Goal: Task Accomplishment & Management: Manage account settings

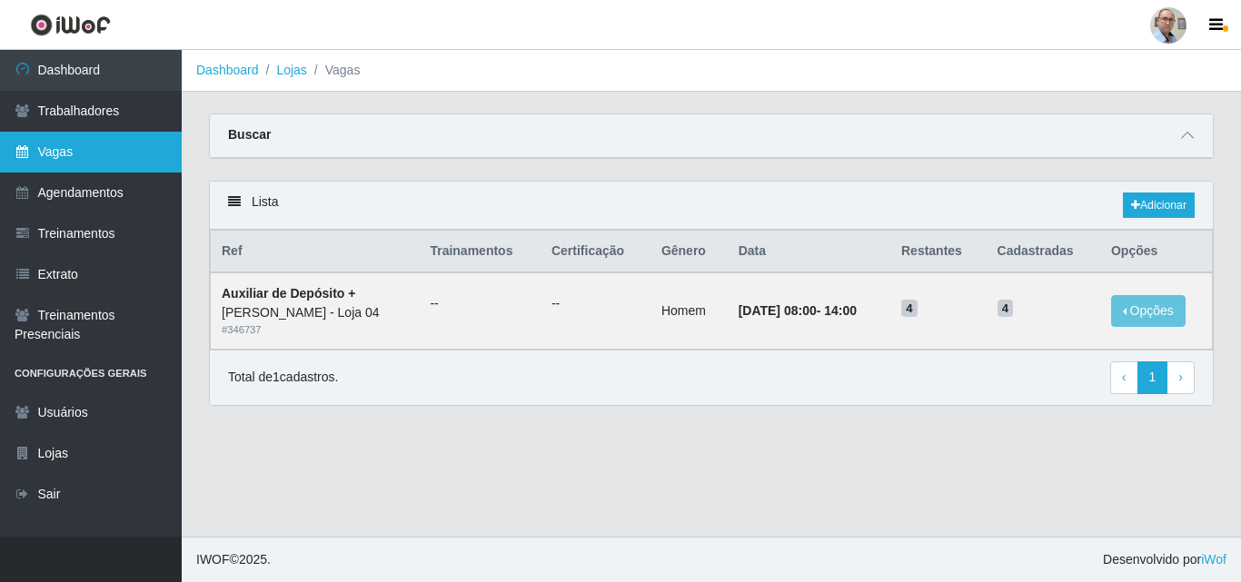
click at [66, 149] on link "Vagas" at bounding box center [91, 152] width 182 height 41
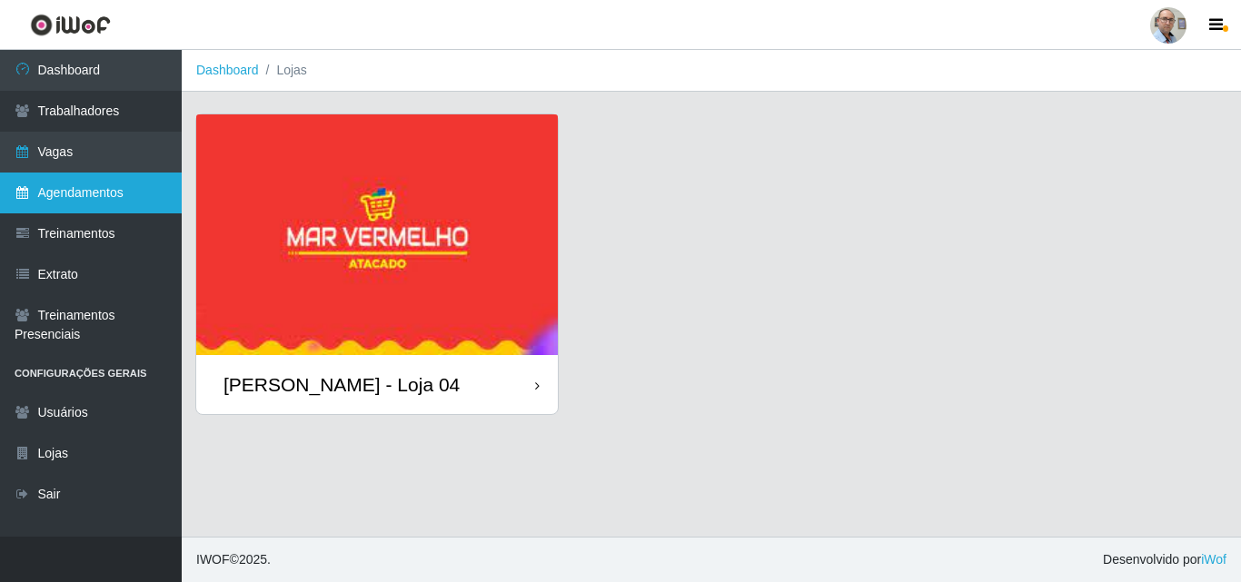
click at [84, 191] on link "Agendamentos" at bounding box center [91, 193] width 182 height 41
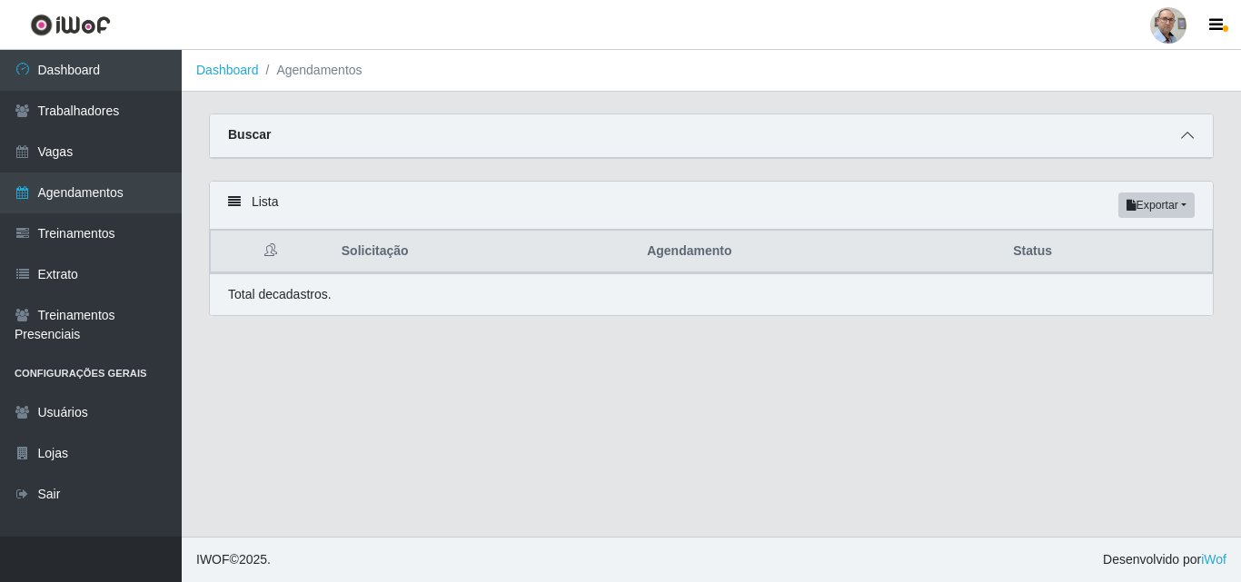
click at [1186, 141] on icon at bounding box center [1187, 135] width 13 height 13
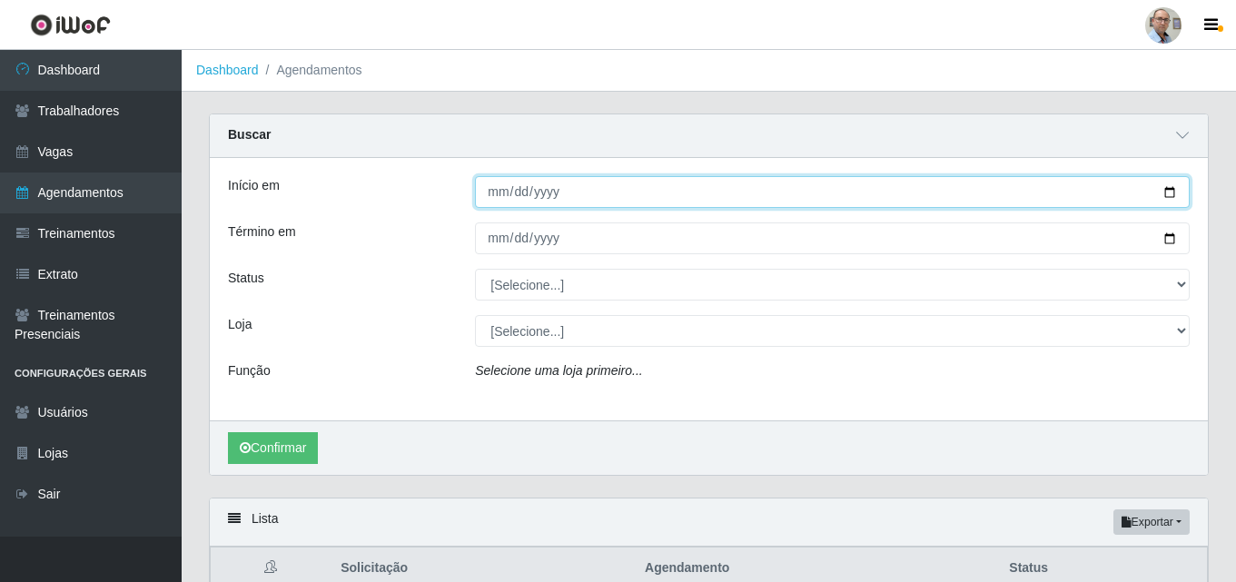
click at [1175, 194] on input "Início em" at bounding box center [832, 192] width 715 height 32
type input "[DATE]"
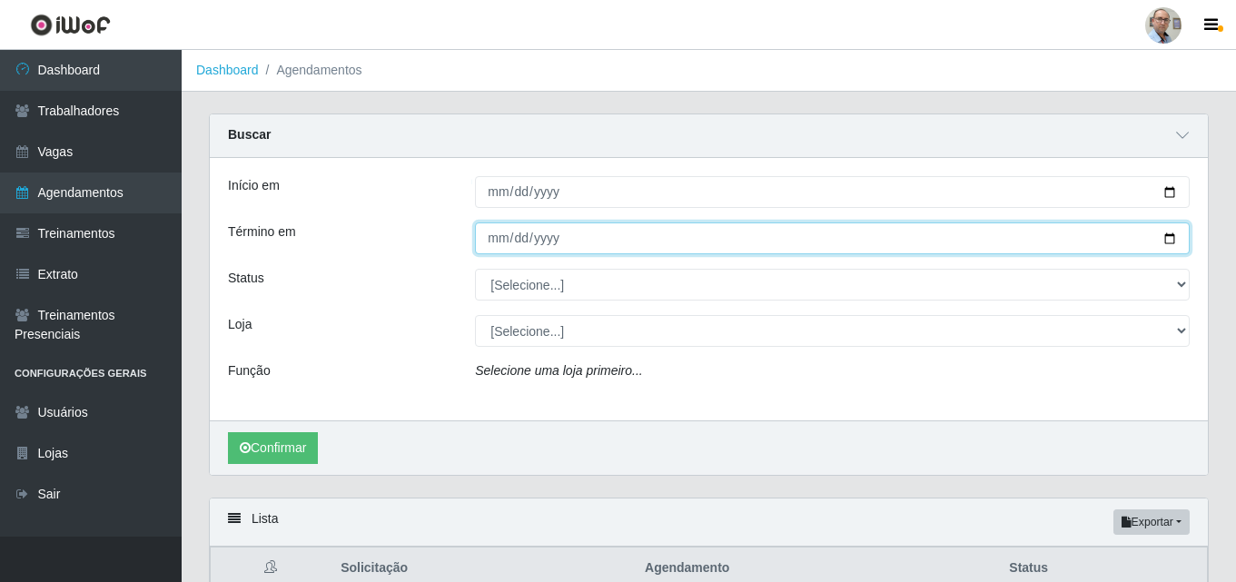
click at [1167, 239] on input "Término em" at bounding box center [832, 239] width 715 height 32
type input "[DATE]"
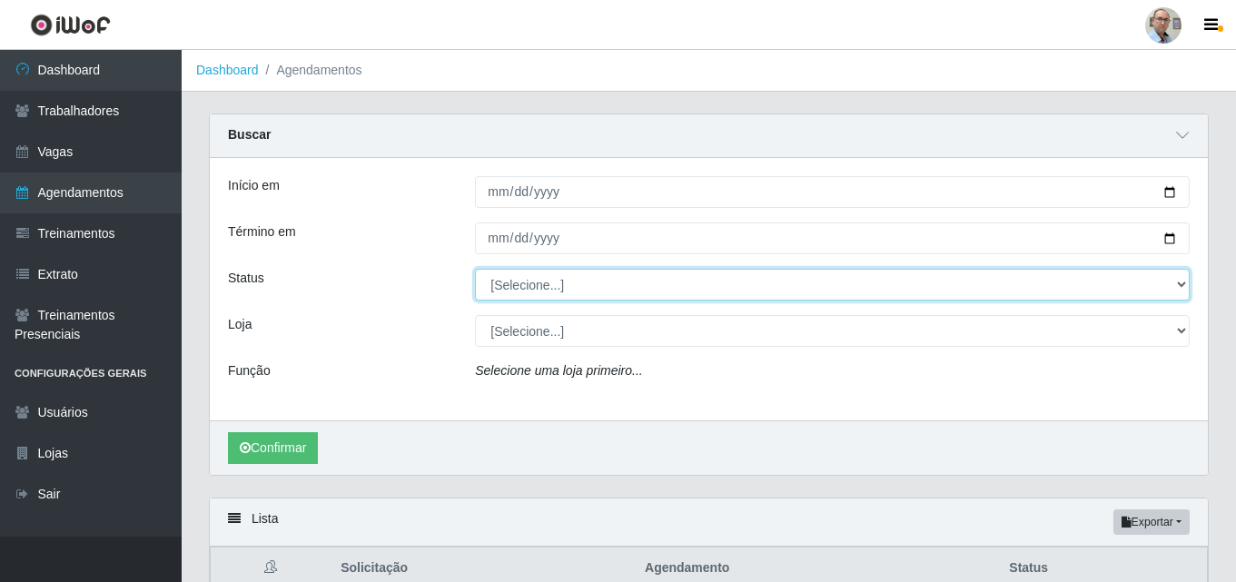
click at [579, 280] on select "[Selecione...] AGENDADO AGUARDANDO LIBERAR EM ANDAMENTO EM REVISÃO FINALIZADO C…" at bounding box center [832, 285] width 715 height 32
select select "AGENDADO"
click at [475, 270] on select "[Selecione...] AGENDADO AGUARDANDO LIBERAR EM ANDAMENTO EM REVISÃO FINALIZADO C…" at bounding box center [832, 285] width 715 height 32
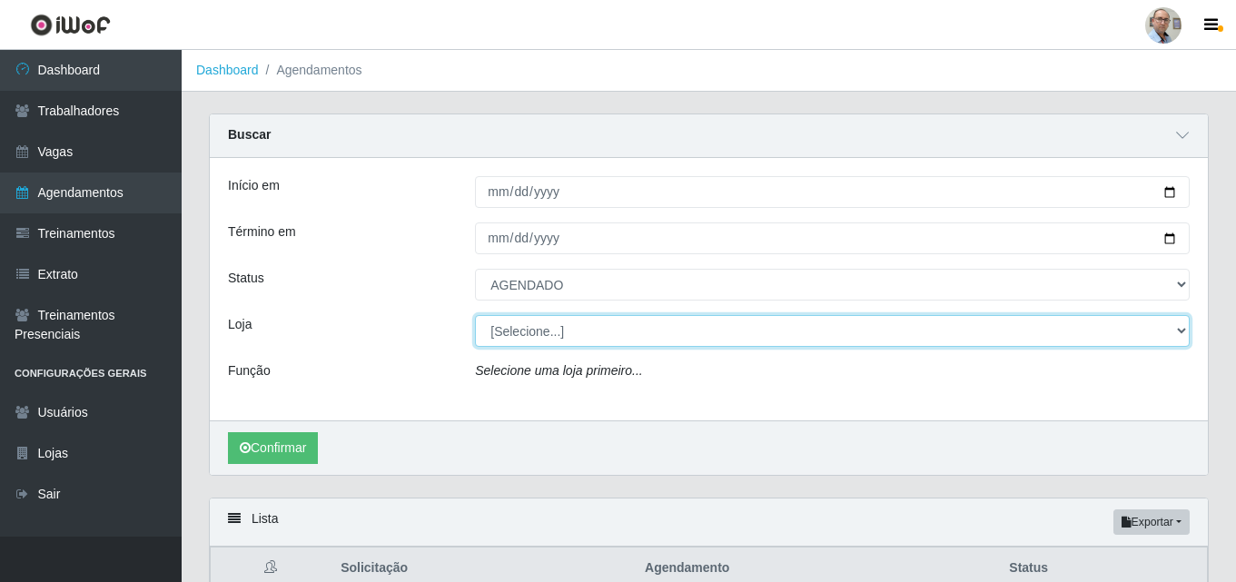
click at [559, 333] on select "[Selecione...] Mar Vermelho - Loja 04" at bounding box center [832, 331] width 715 height 32
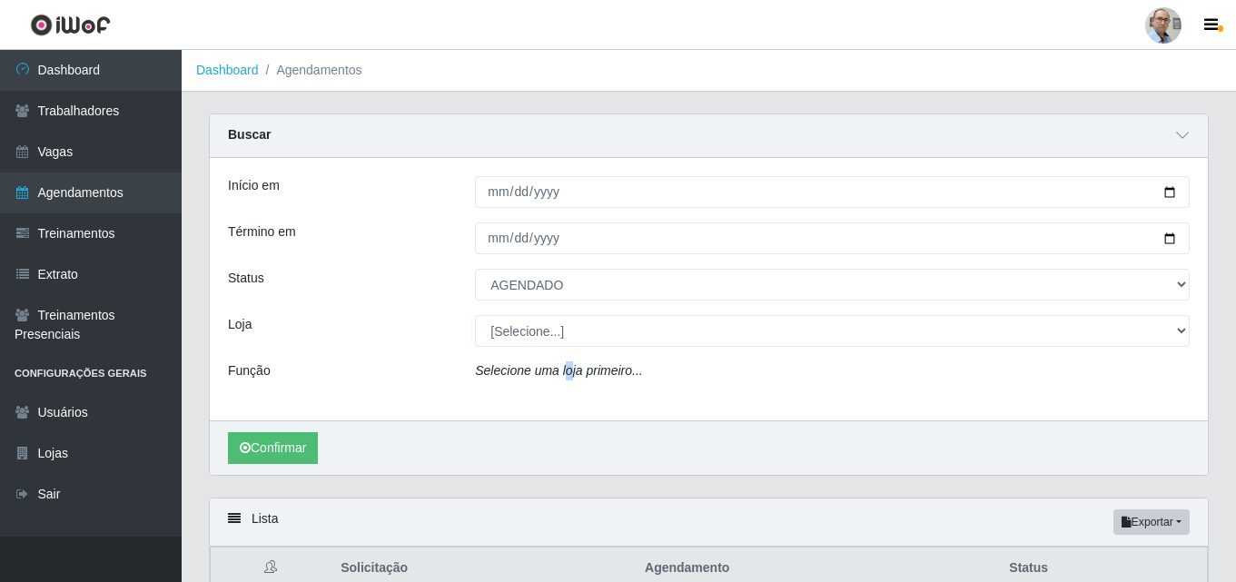
click at [564, 401] on div "Início em [DATE] Término em [DATE] Status [Selecione...] AGENDADO AGUARDANDO LI…" at bounding box center [709, 289] width 998 height 263
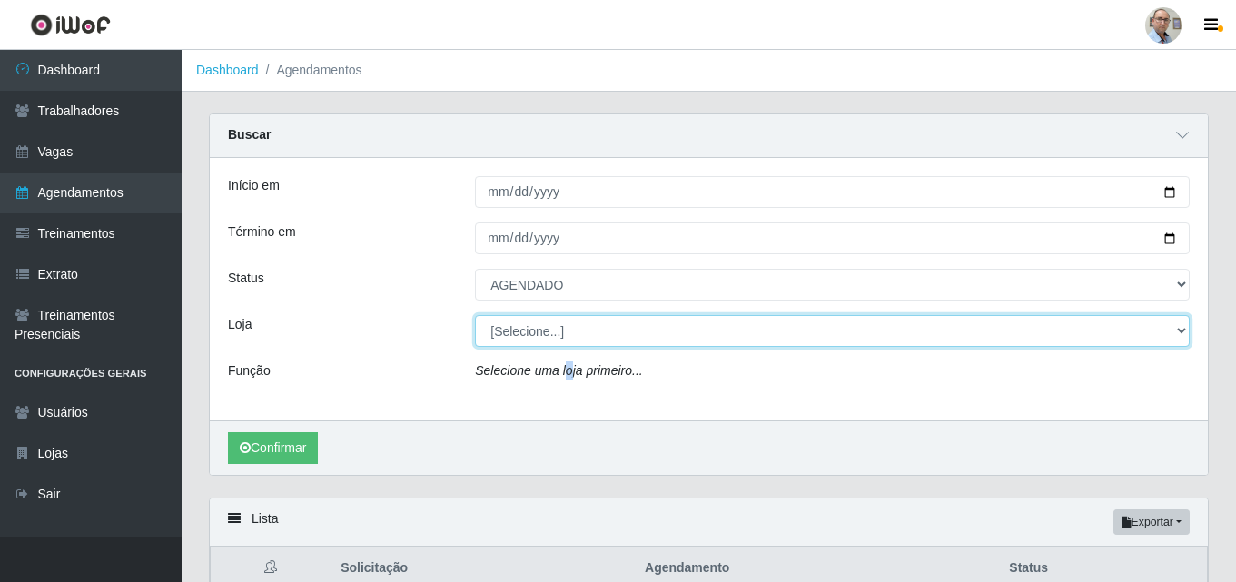
click at [602, 332] on select "[Selecione...] Mar Vermelho - Loja 04" at bounding box center [832, 331] width 715 height 32
select select "251"
click at [475, 316] on select "[Selecione...] Mar Vermelho - Loja 04" at bounding box center [832, 331] width 715 height 32
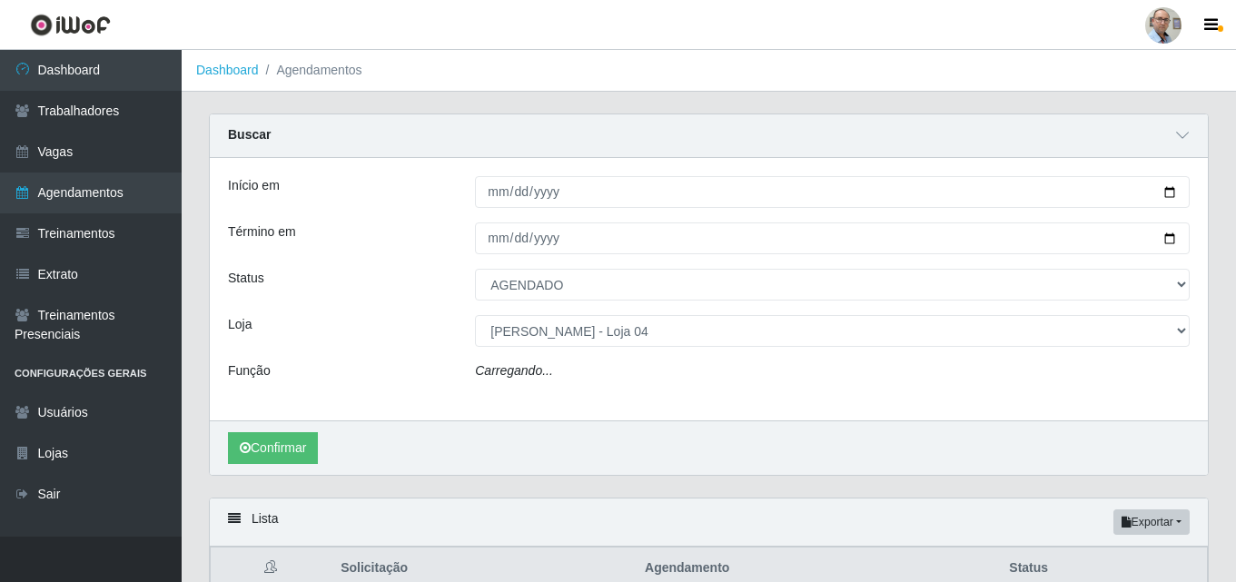
click at [563, 374] on div "Carregando..." at bounding box center [832, 375] width 742 height 26
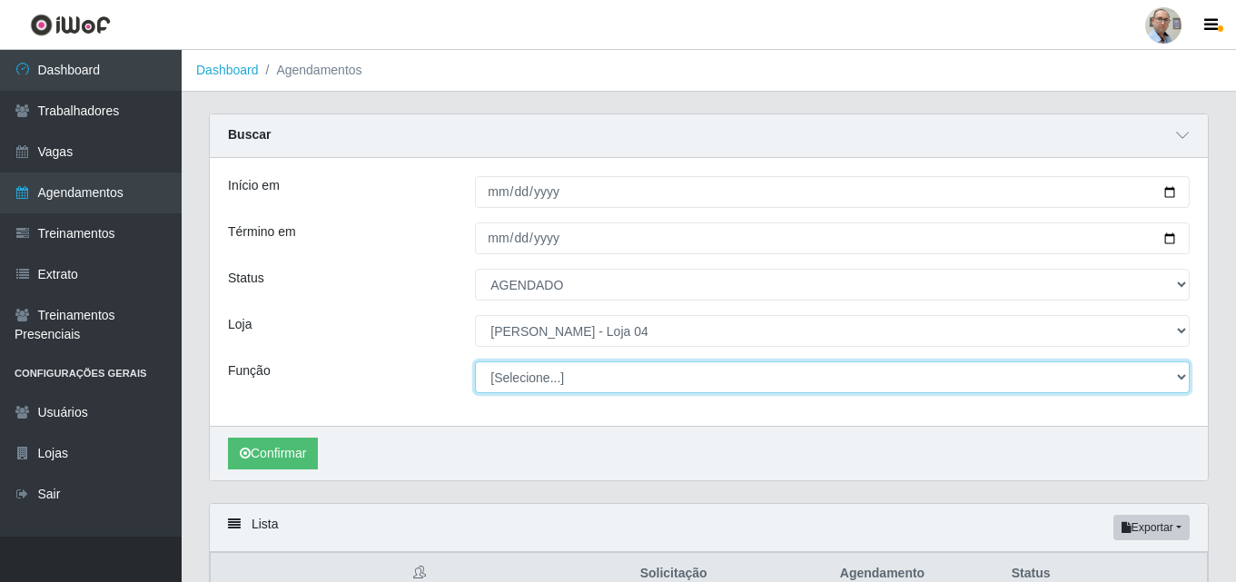
click at [563, 374] on select "[Selecione...] ASG ASG + ASG ++ Auxiliar de Depósito Auxiliar de Depósito + Aux…" at bounding box center [832, 378] width 715 height 32
select select "110"
click at [475, 362] on select "[Selecione...] ASG ASG + ASG ++ Auxiliar de Depósito Auxiliar de Depósito + Aux…" at bounding box center [832, 378] width 715 height 32
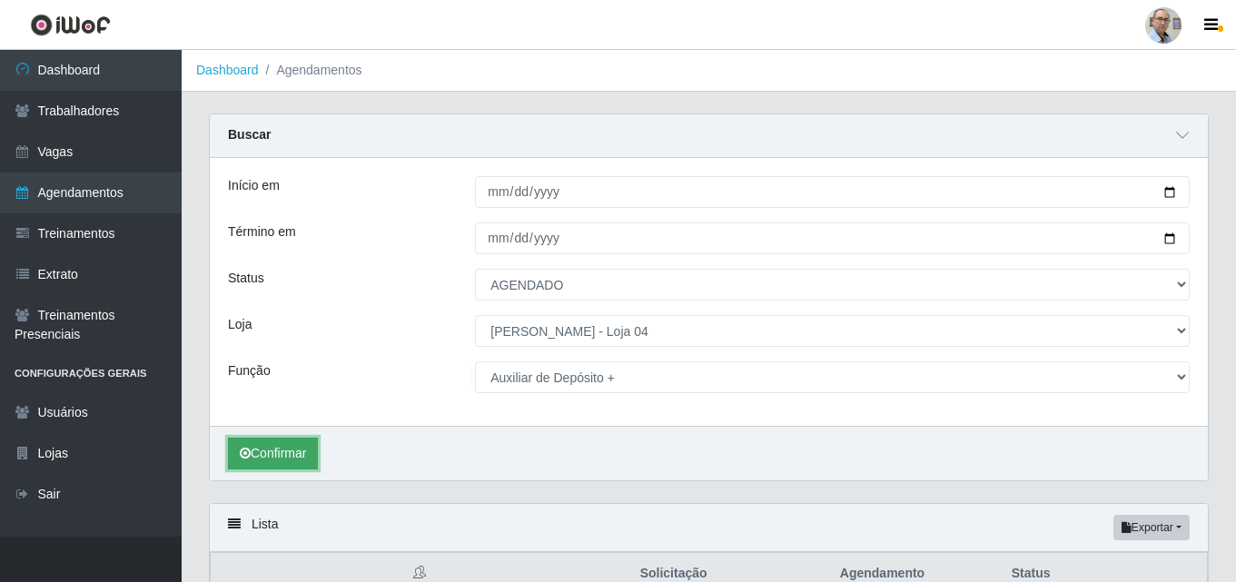
click at [296, 452] on button "Confirmar" at bounding box center [273, 454] width 90 height 32
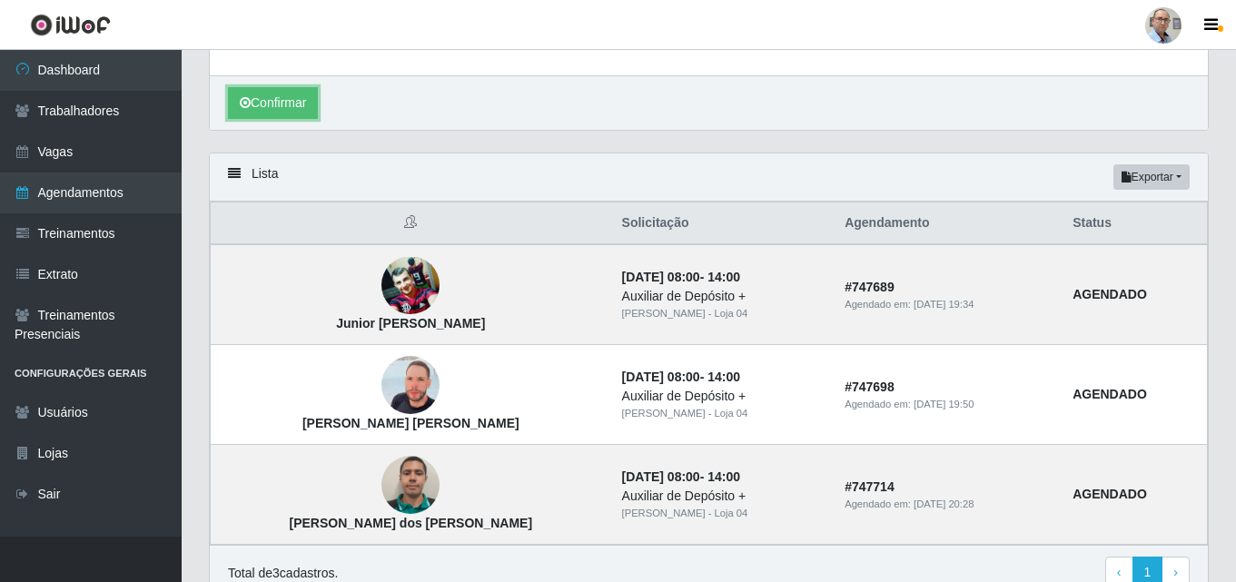
scroll to position [438, 0]
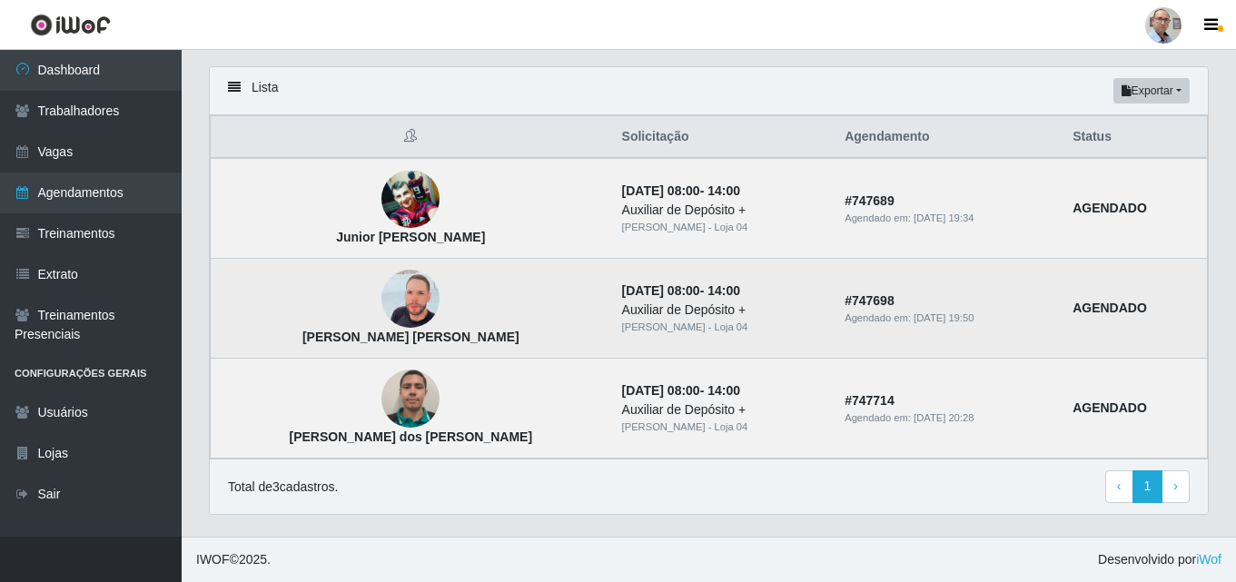
click at [382, 294] on img at bounding box center [411, 299] width 58 height 104
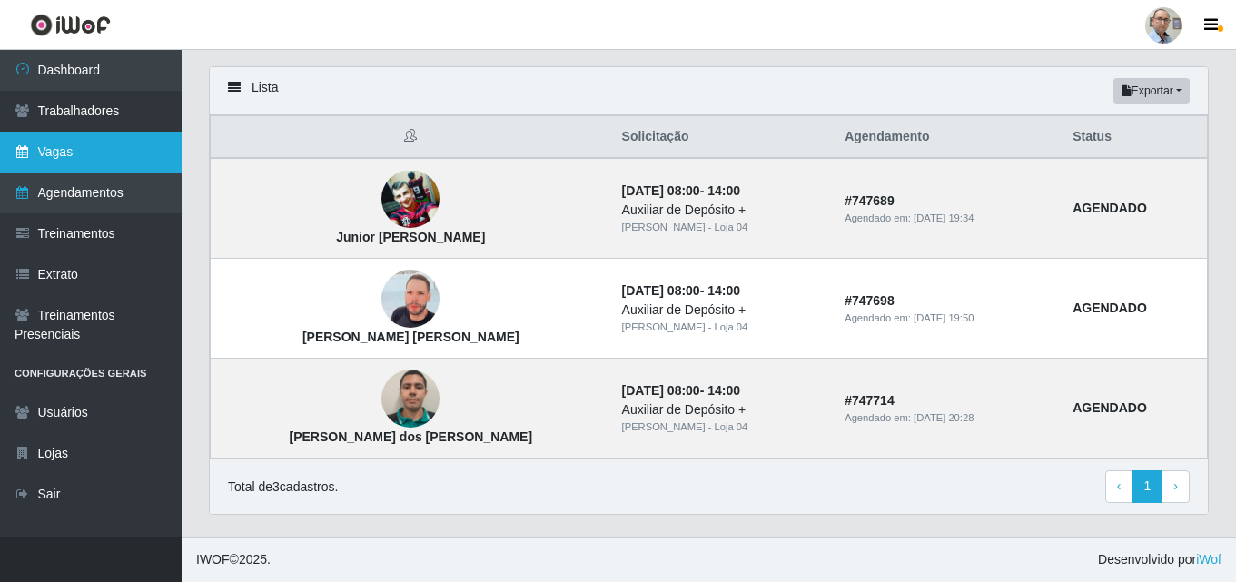
click at [70, 156] on link "Vagas" at bounding box center [91, 152] width 182 height 41
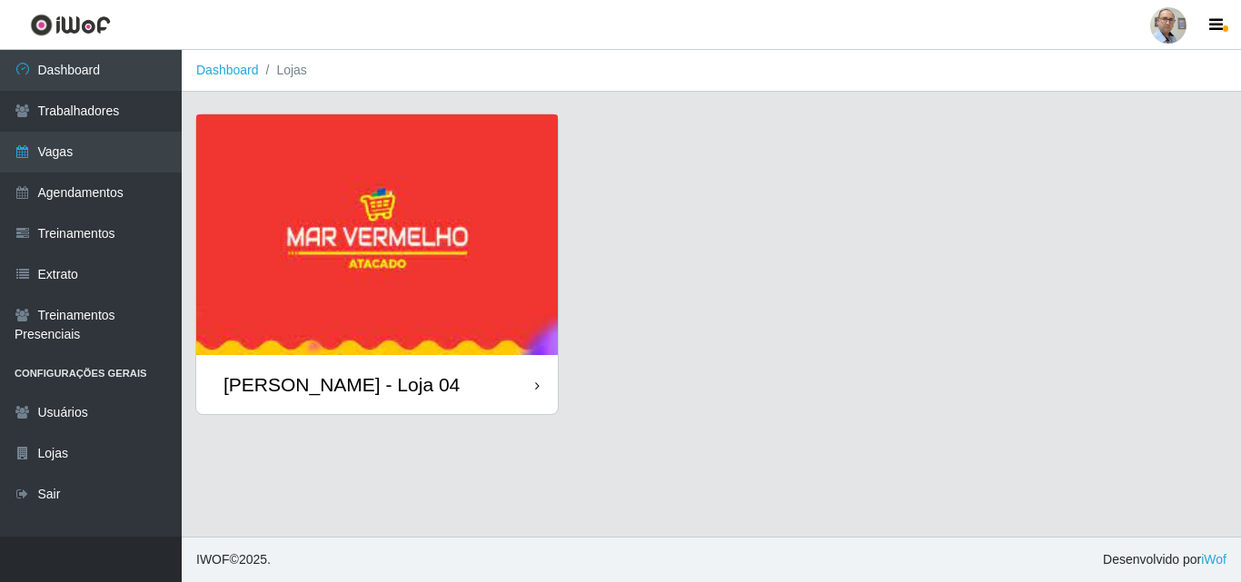
click at [366, 386] on div "[PERSON_NAME] - Loja 04" at bounding box center [341, 384] width 236 height 23
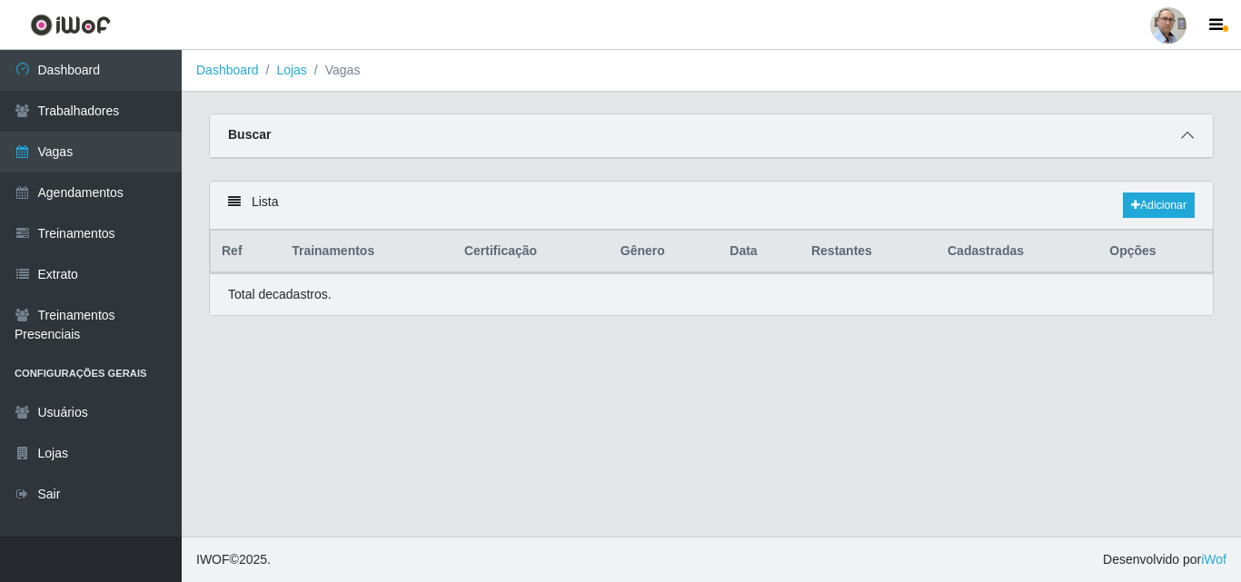
click at [1190, 137] on icon at bounding box center [1187, 135] width 13 height 13
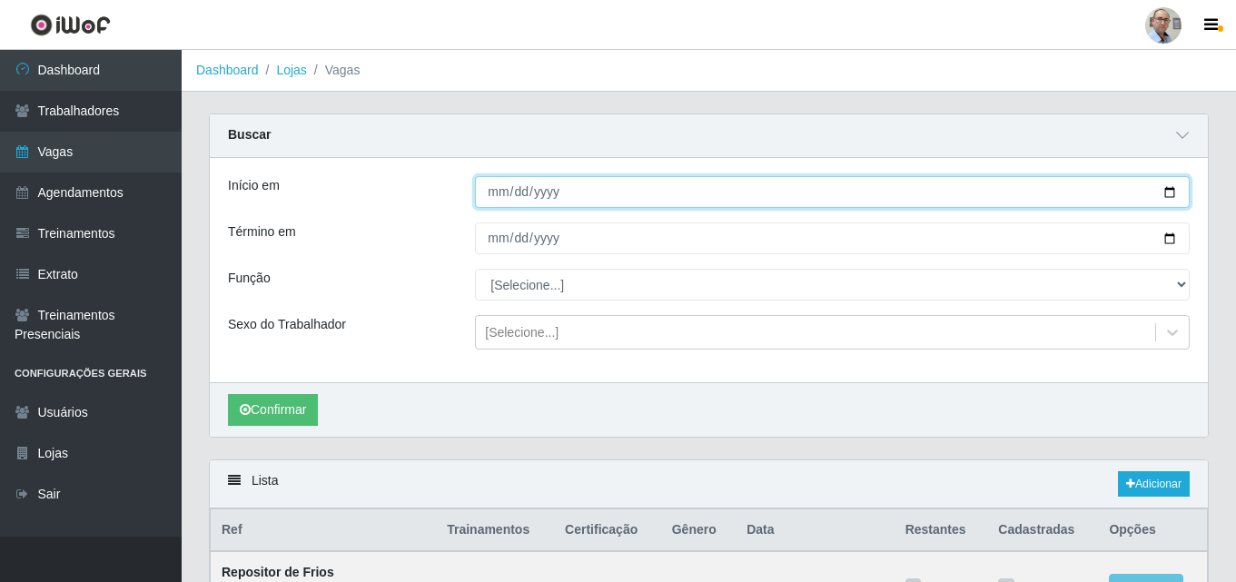
click at [1172, 192] on input "Início em" at bounding box center [832, 192] width 715 height 32
type input "[DATE]"
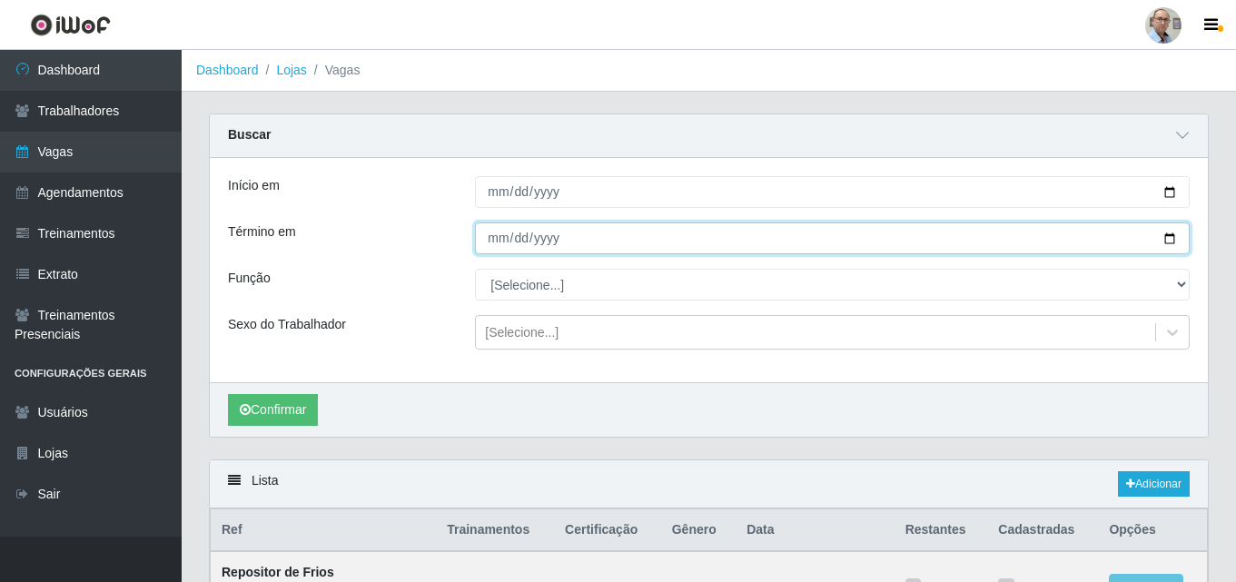
click at [1168, 241] on input "Término em" at bounding box center [832, 239] width 715 height 32
type input "[DATE]"
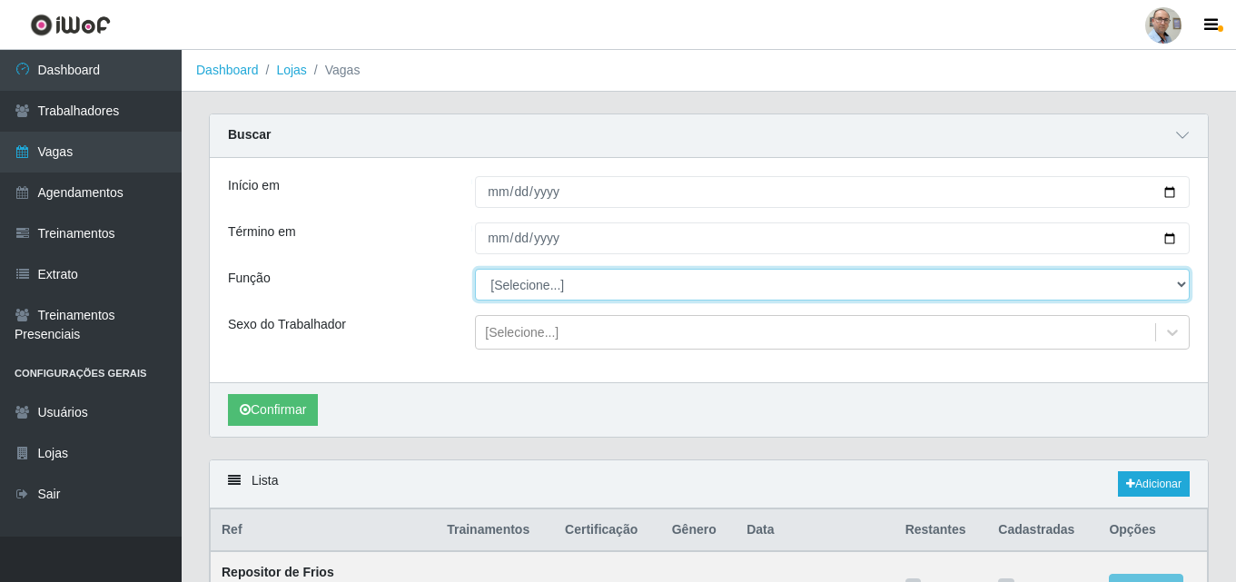
click at [567, 289] on select "[Selecione...] ASG ASG + ASG ++ Auxiliar de Depósito Auxiliar de Depósito + Aux…" at bounding box center [832, 285] width 715 height 32
click at [475, 270] on select "[Selecione...] ASG ASG + ASG ++ Auxiliar de Depósito Auxiliar de Depósito + Aux…" at bounding box center [832, 285] width 715 height 32
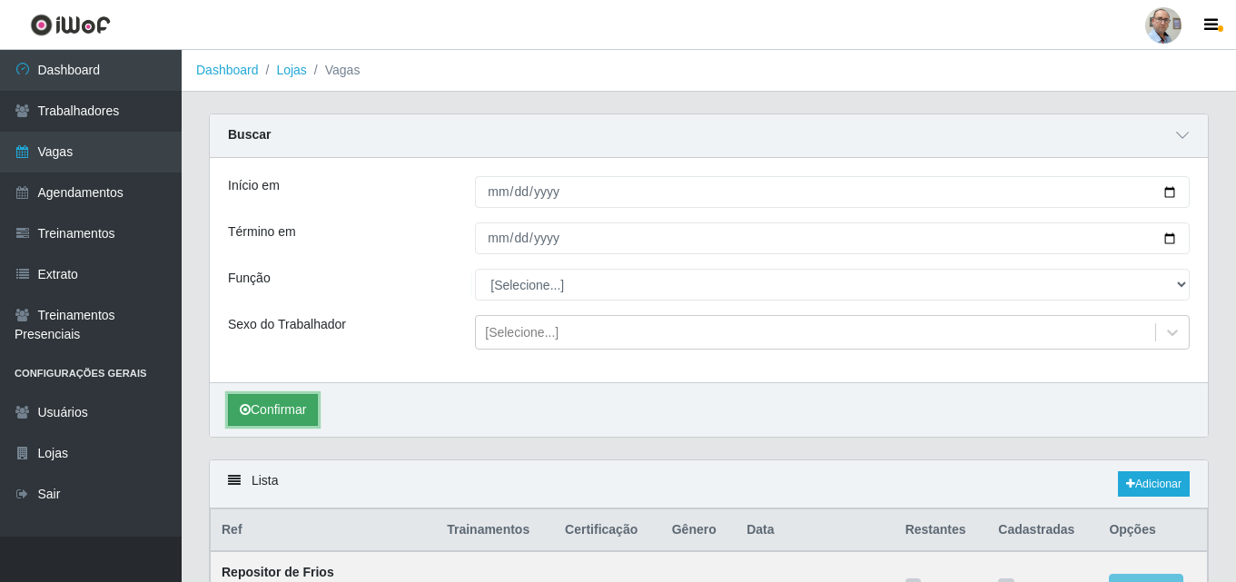
click at [254, 412] on button "Confirmar" at bounding box center [273, 410] width 90 height 32
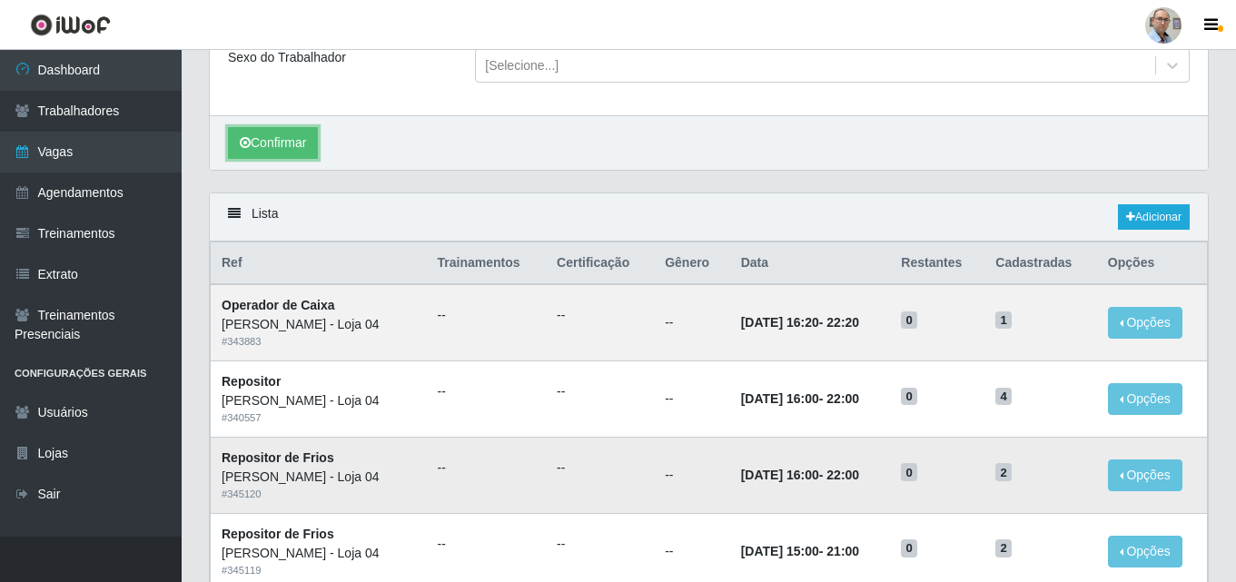
scroll to position [266, 0]
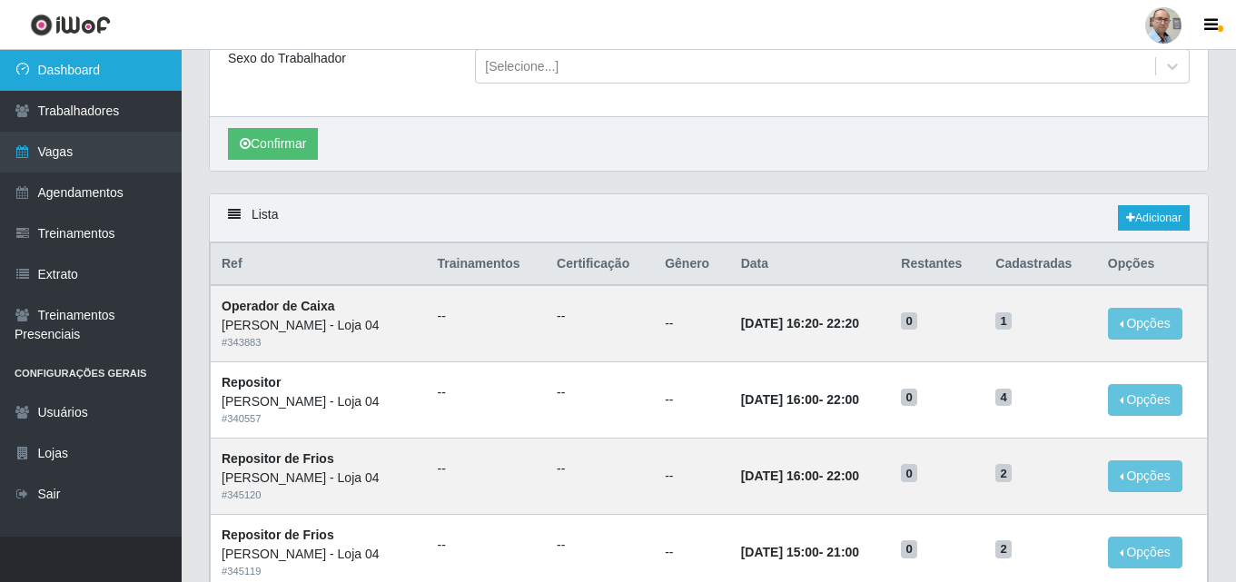
click at [60, 69] on link "Dashboard" at bounding box center [91, 70] width 182 height 41
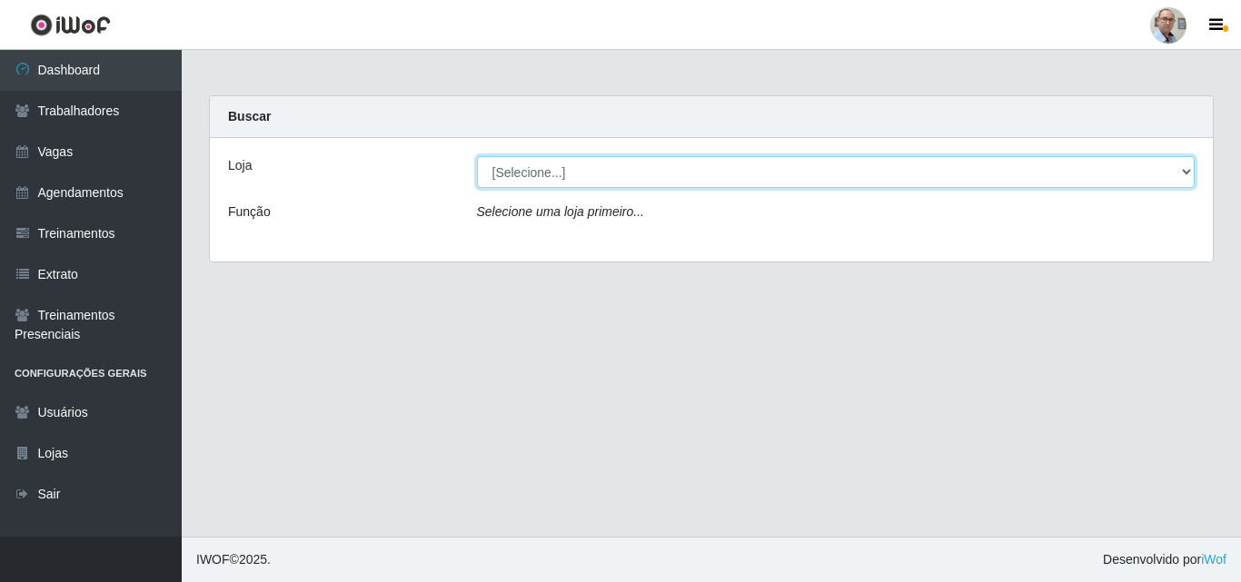
click at [543, 160] on select "[Selecione...] Mar Vermelho - Loja 04" at bounding box center [836, 172] width 719 height 32
select select "251"
click at [477, 156] on select "[Selecione...] Mar Vermelho - Loja 04" at bounding box center [836, 172] width 719 height 32
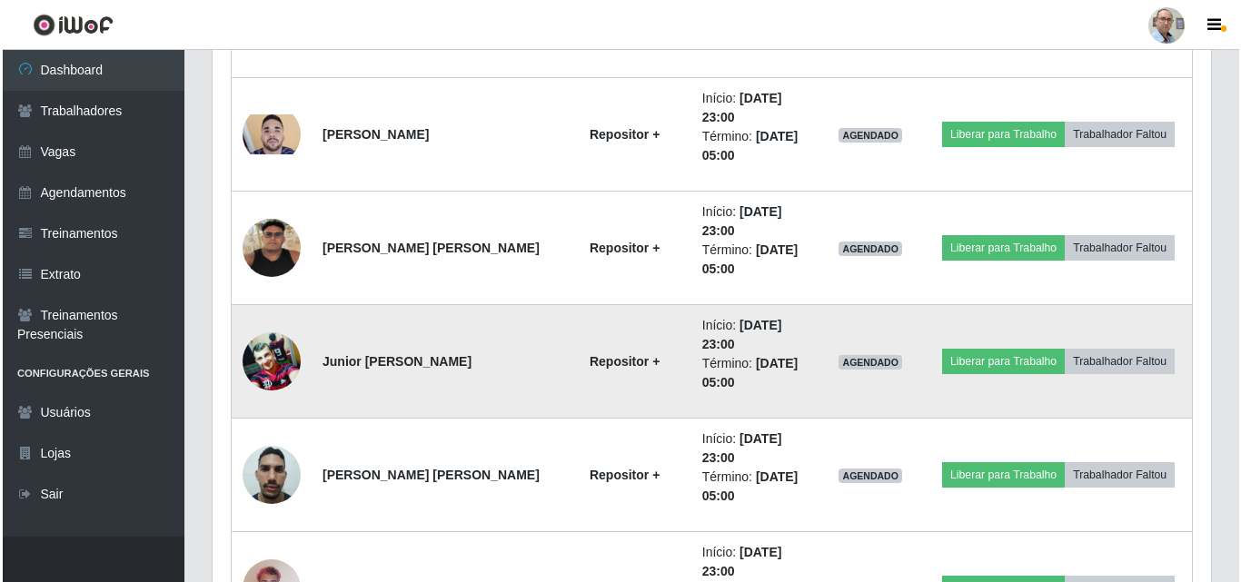
scroll to position [2504, 0]
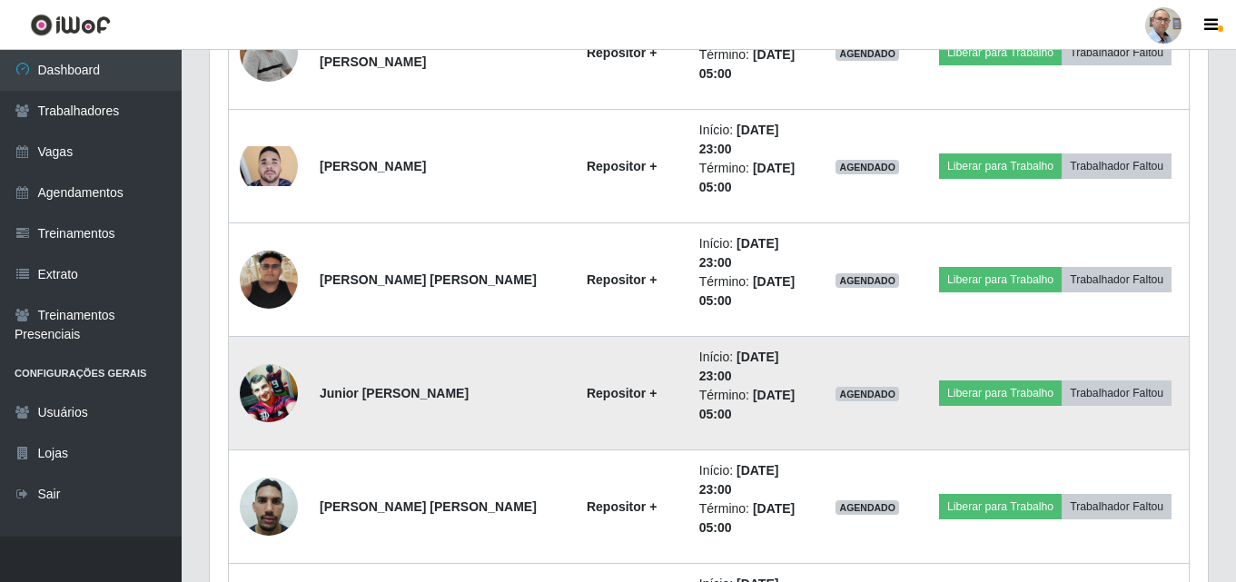
click at [272, 398] on img at bounding box center [269, 392] width 58 height 57
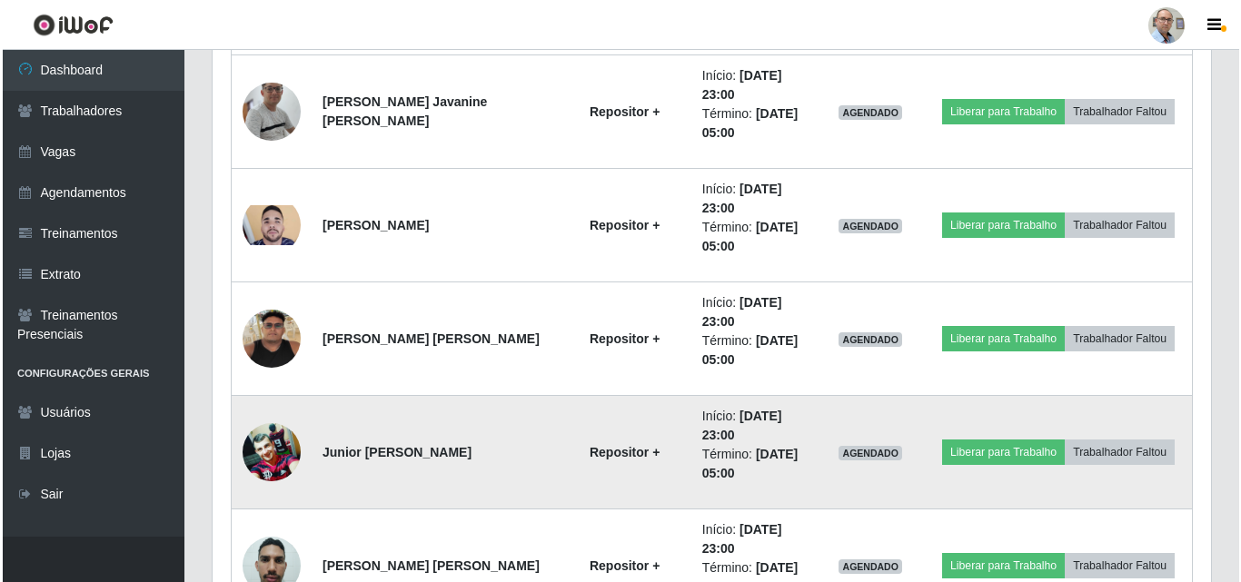
scroll to position [2413, 0]
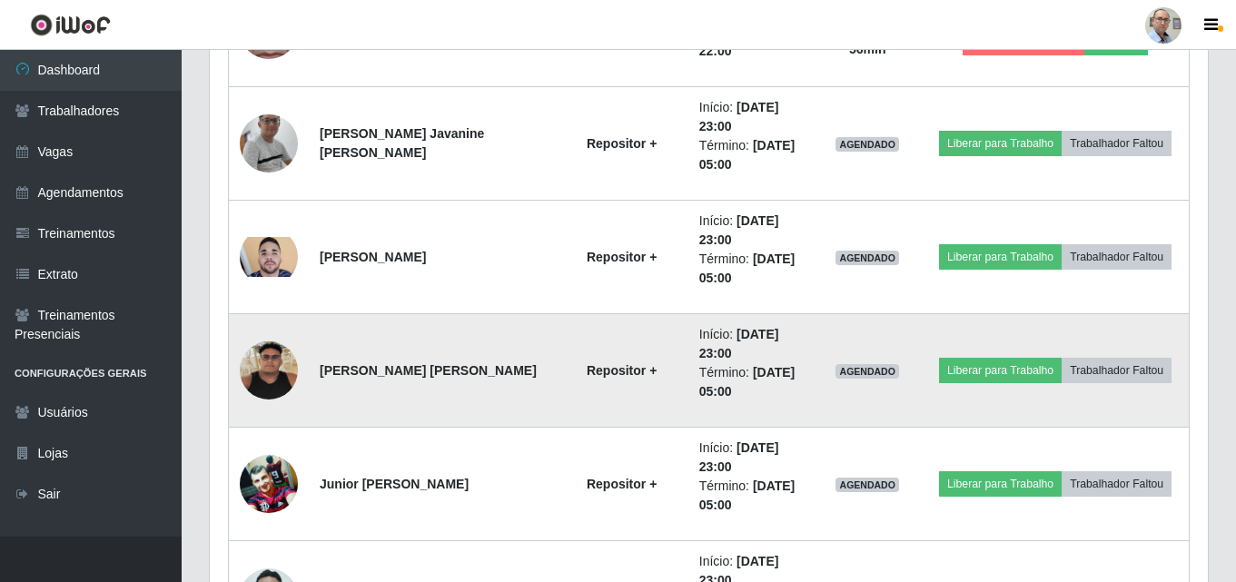
click at [278, 354] on img at bounding box center [269, 371] width 58 height 58
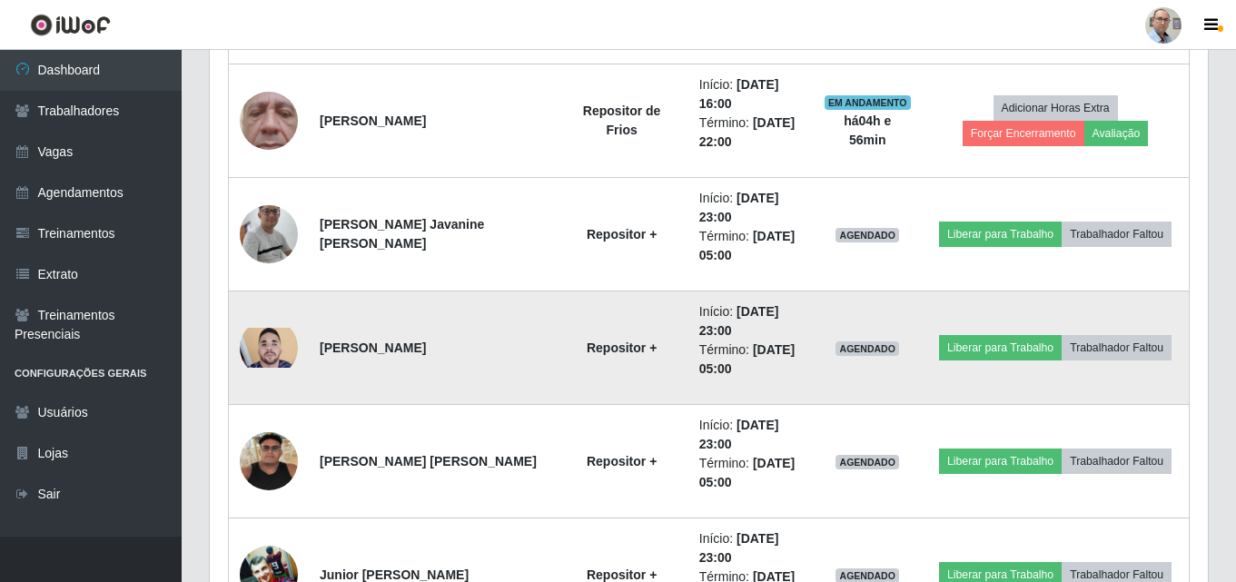
click at [274, 357] on img at bounding box center [269, 348] width 58 height 40
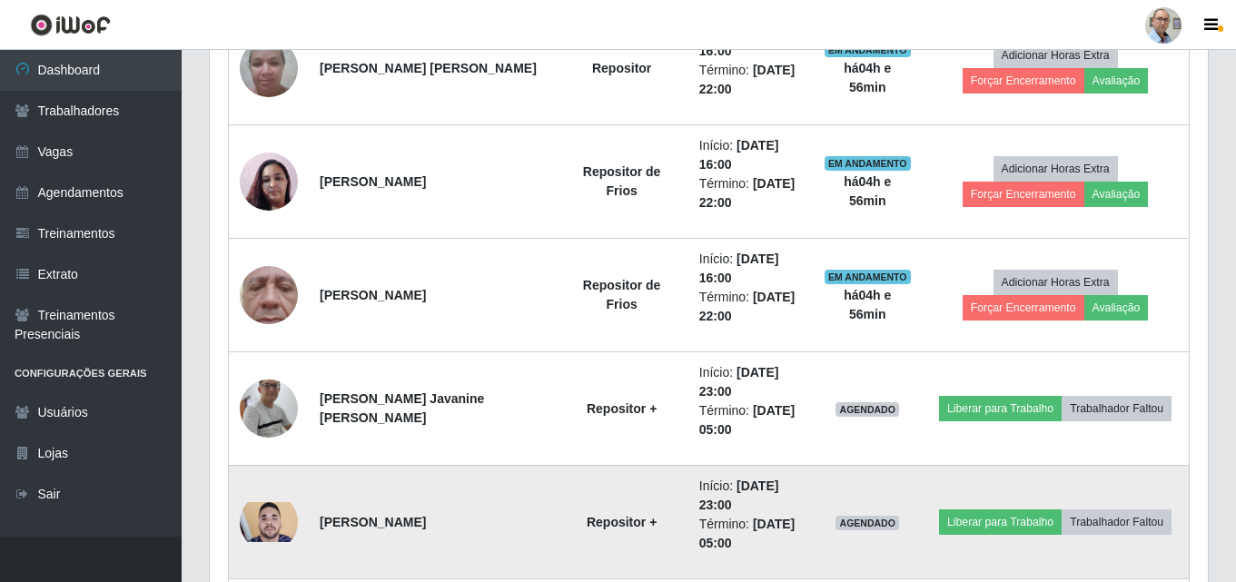
scroll to position [2140, 0]
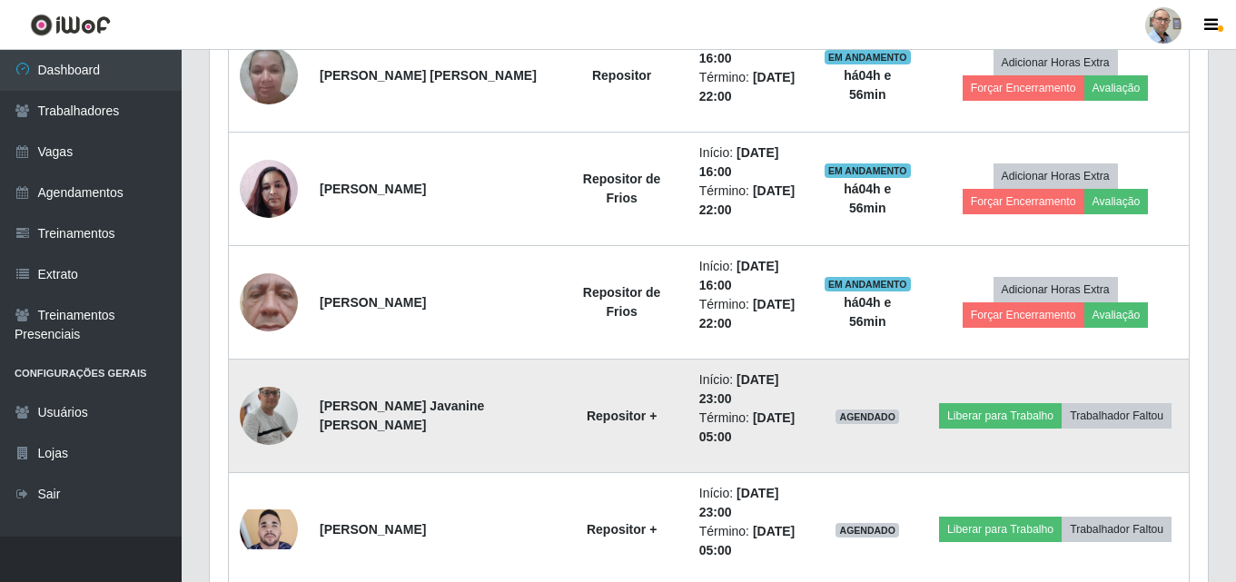
click at [265, 412] on img at bounding box center [269, 416] width 58 height 133
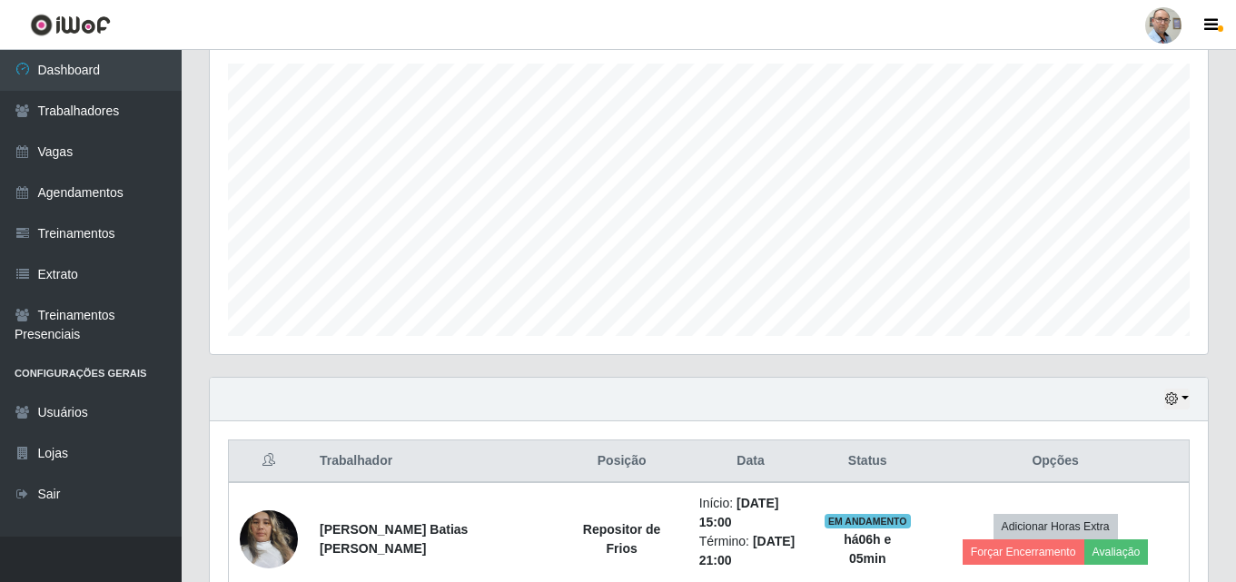
scroll to position [636, 0]
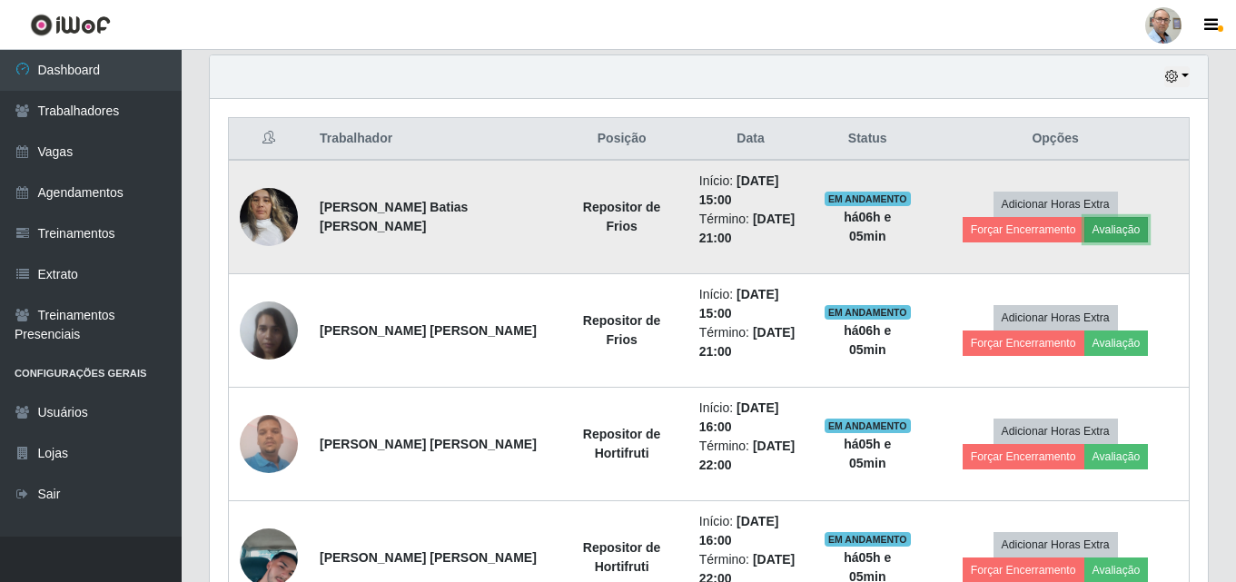
click at [1085, 223] on button "Avaliação" at bounding box center [1117, 229] width 64 height 25
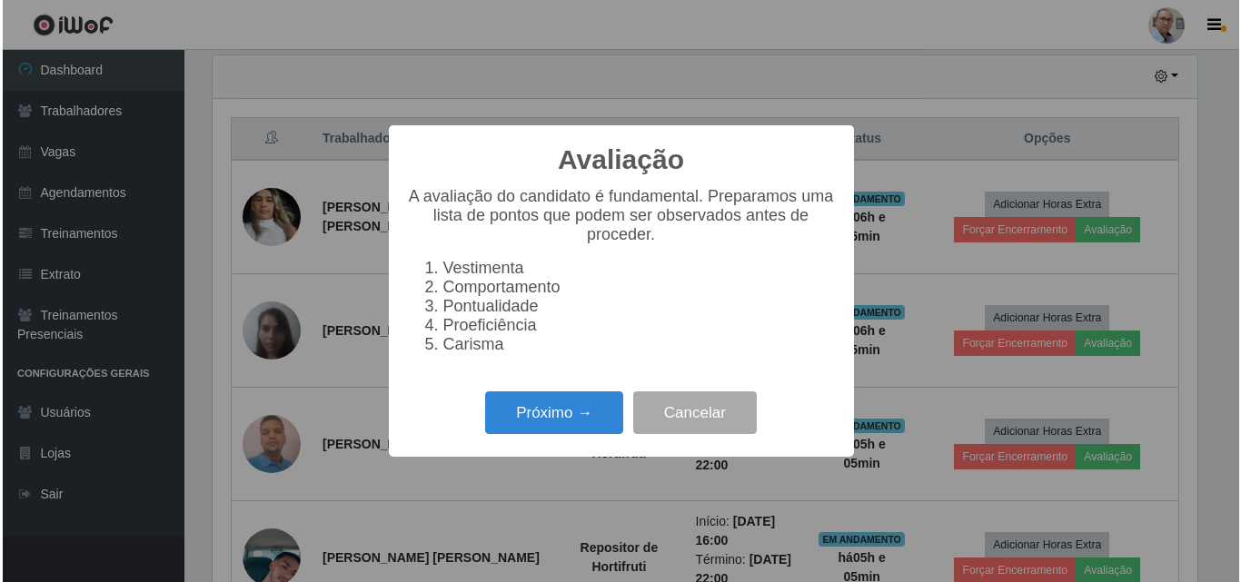
scroll to position [377, 989]
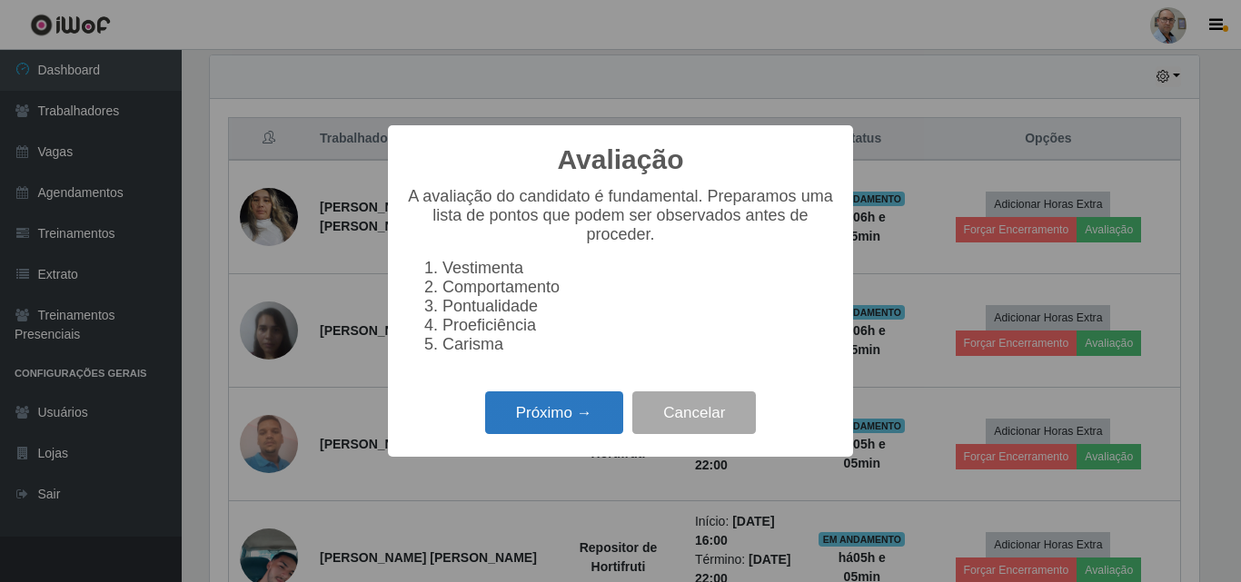
click at [537, 429] on button "Próximo →" at bounding box center [554, 413] width 138 height 43
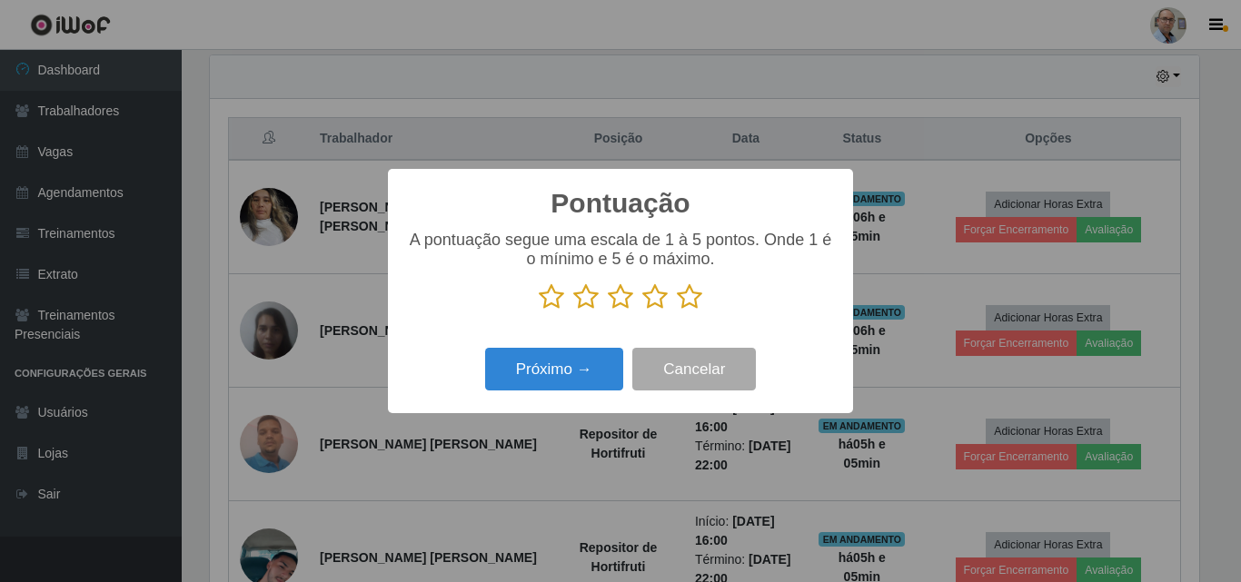
scroll to position [908043, 907430]
click at [699, 304] on icon at bounding box center [689, 296] width 25 height 27
click at [677, 311] on input "radio" at bounding box center [677, 311] width 0 height 0
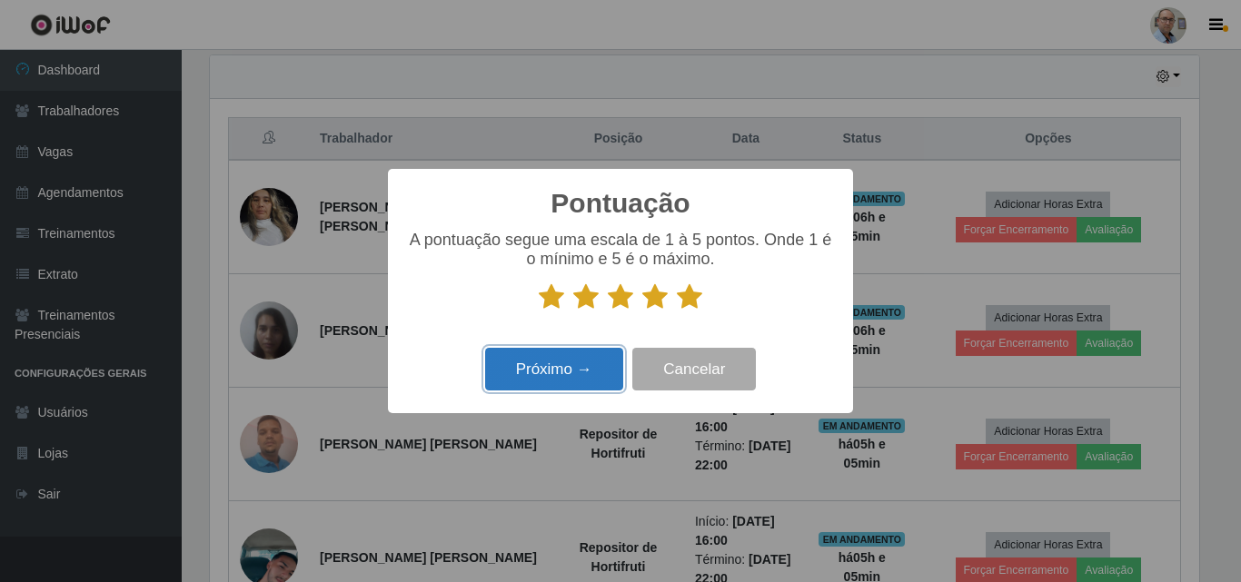
click at [546, 379] on button "Próximo →" at bounding box center [554, 369] width 138 height 43
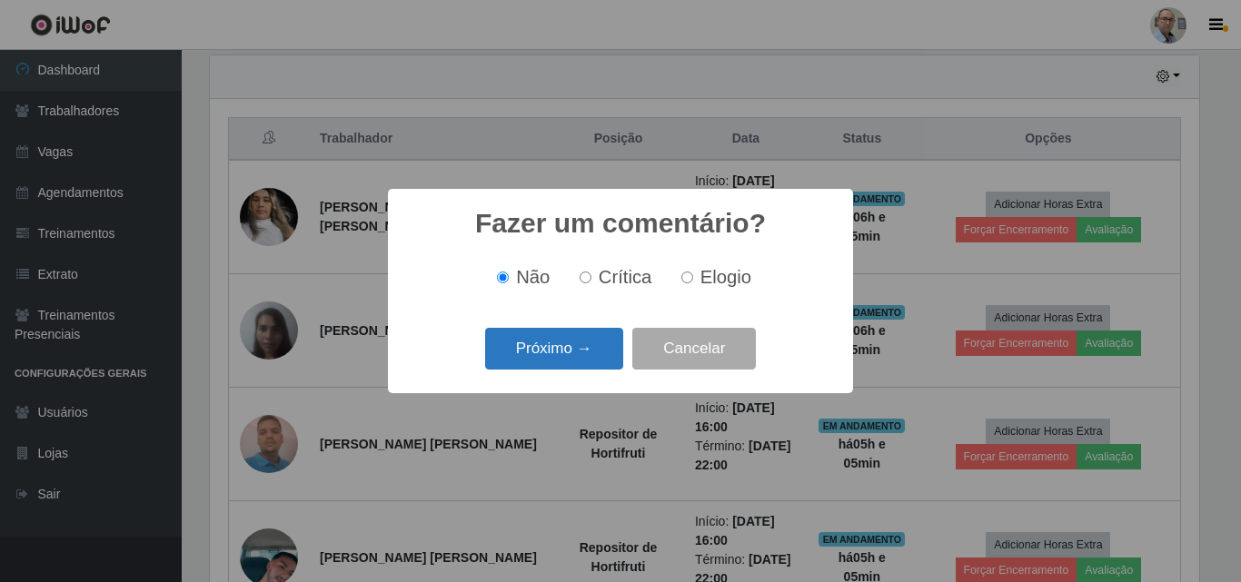
click at [536, 353] on button "Próximo →" at bounding box center [554, 349] width 138 height 43
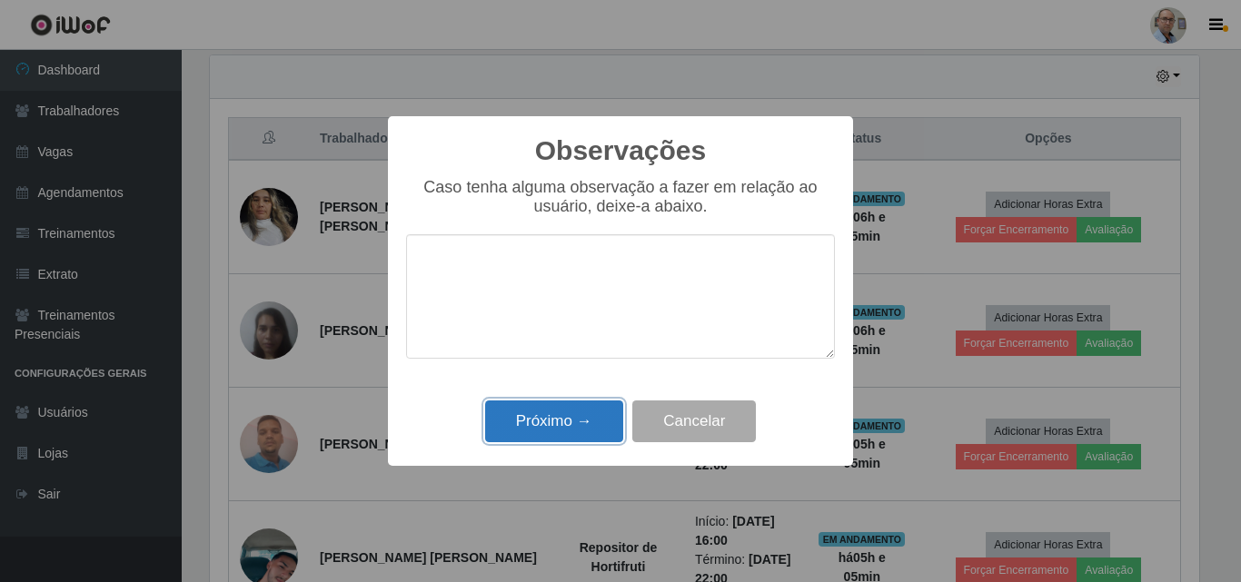
click at [522, 436] on button "Próximo →" at bounding box center [554, 422] width 138 height 43
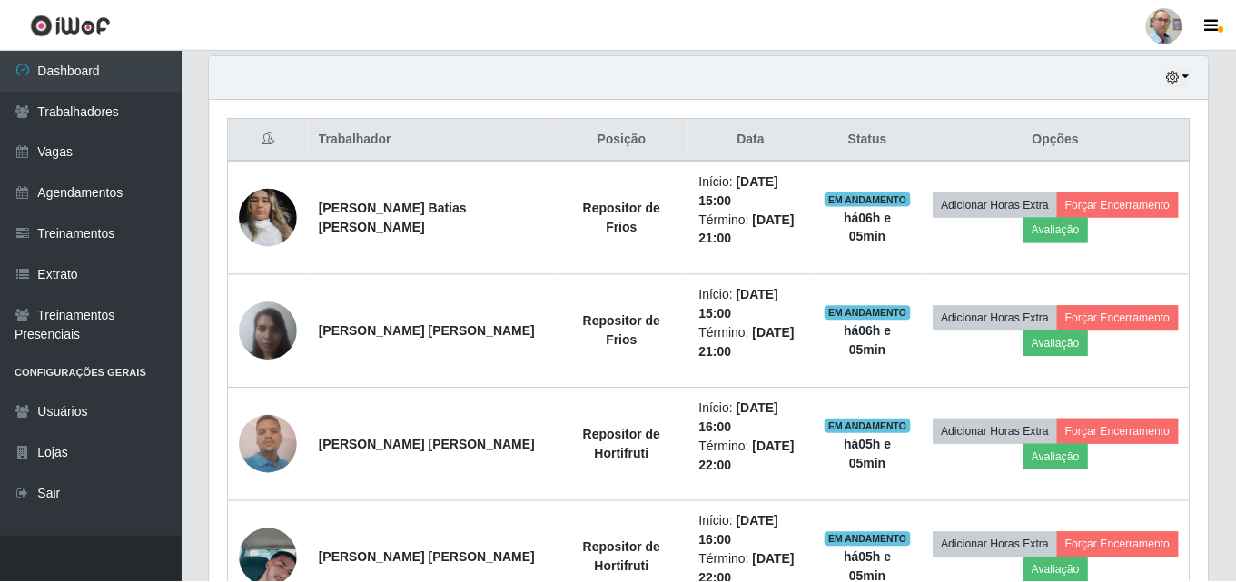
scroll to position [377, 998]
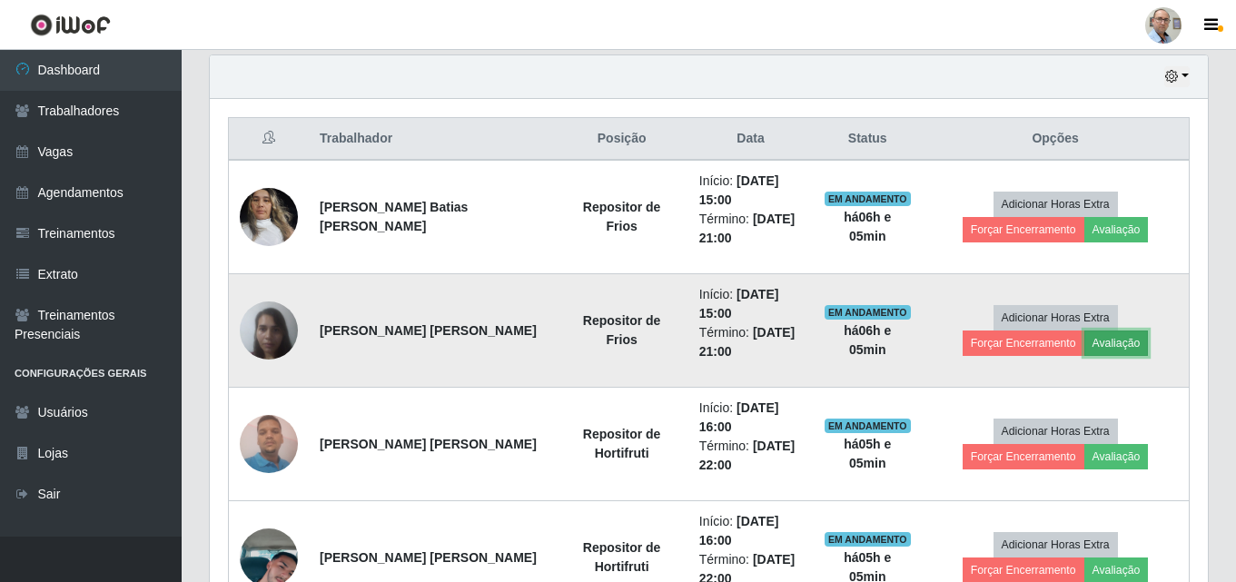
click at [1085, 352] on button "Avaliação" at bounding box center [1117, 343] width 64 height 25
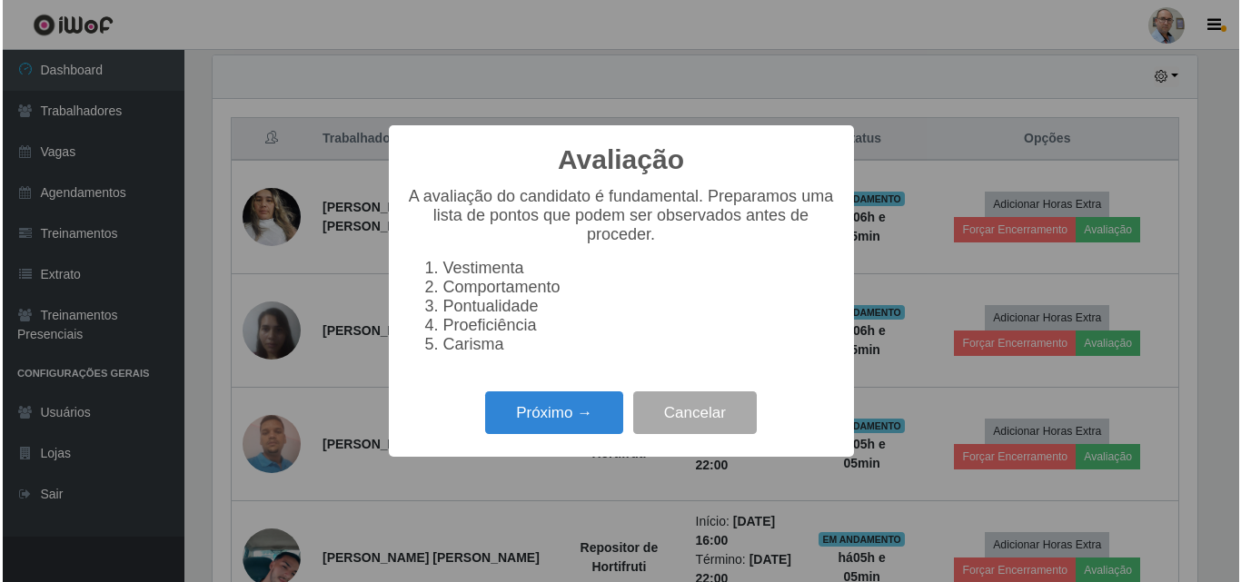
scroll to position [377, 989]
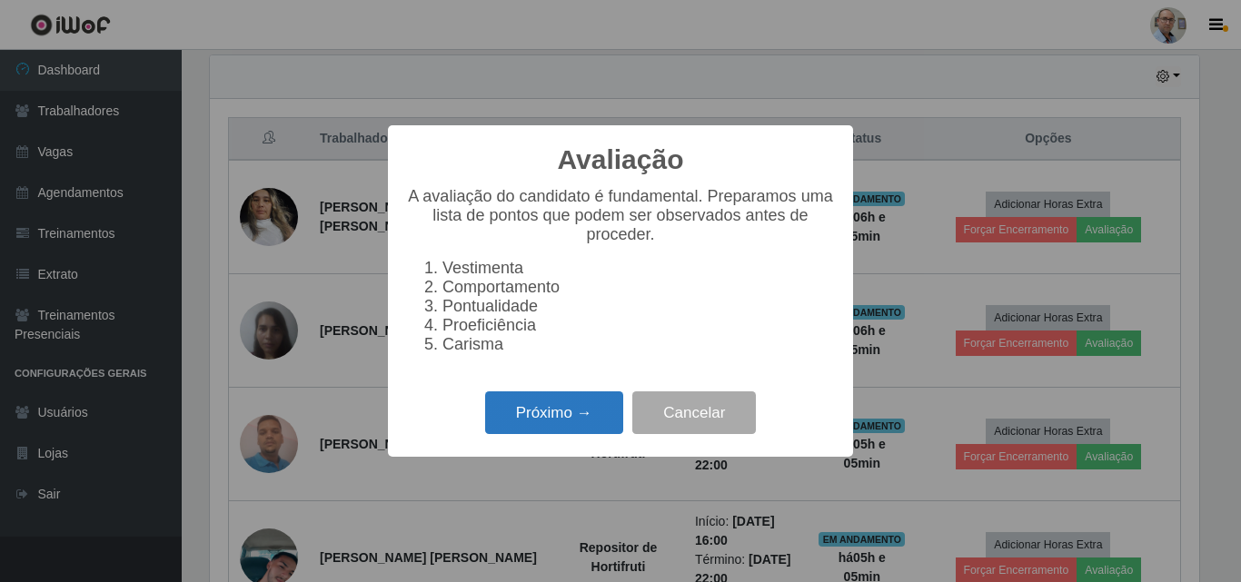
click at [540, 434] on button "Próximo →" at bounding box center [554, 413] width 138 height 43
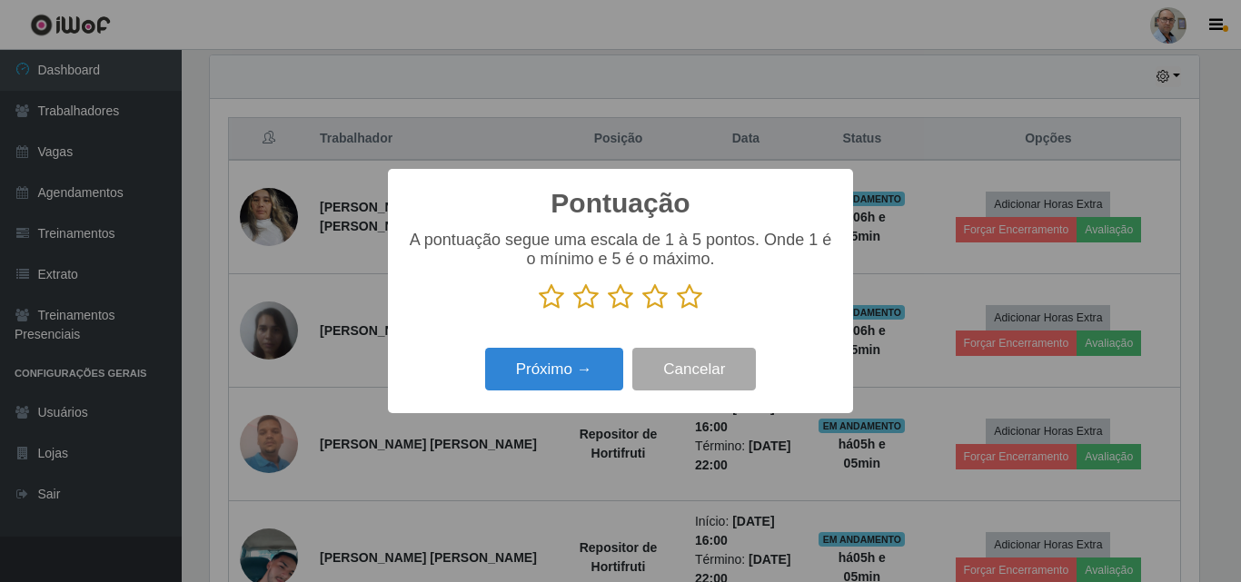
scroll to position [908043, 907430]
click at [689, 301] on icon at bounding box center [689, 296] width 25 height 27
click at [677, 311] on input "radio" at bounding box center [677, 311] width 0 height 0
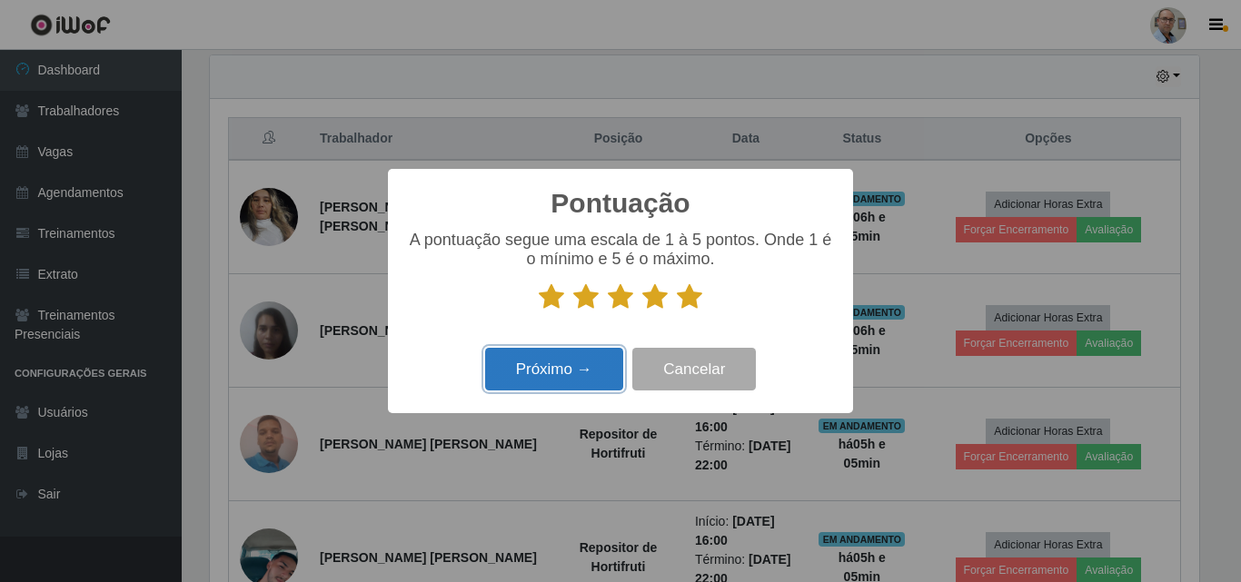
click at [573, 356] on button "Próximo →" at bounding box center [554, 369] width 138 height 43
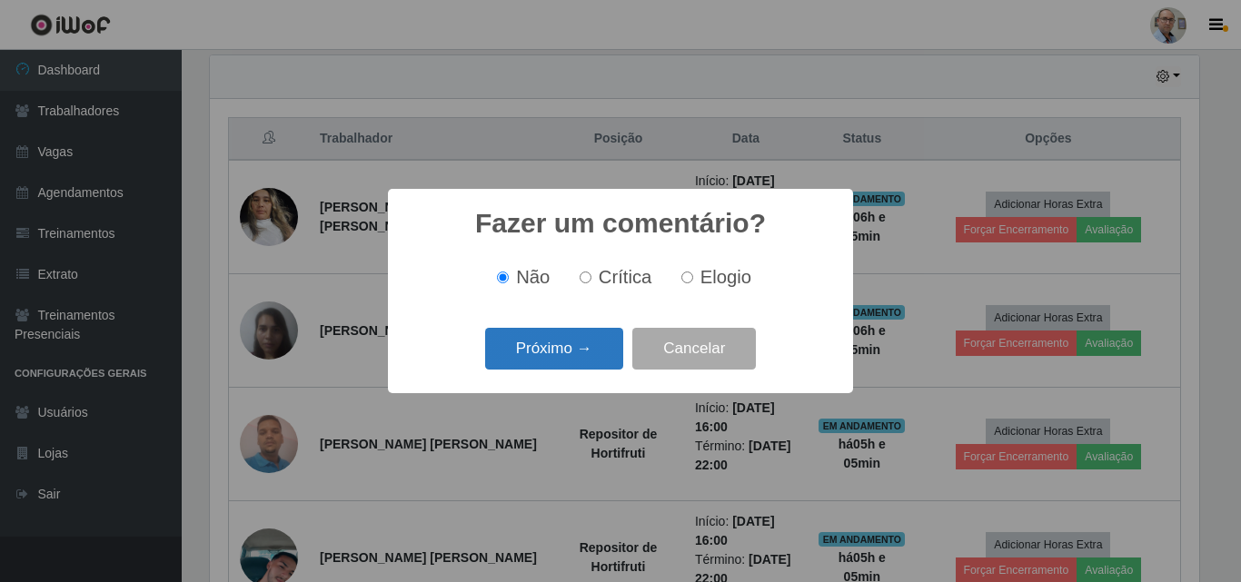
click at [566, 365] on button "Próximo →" at bounding box center [554, 349] width 138 height 43
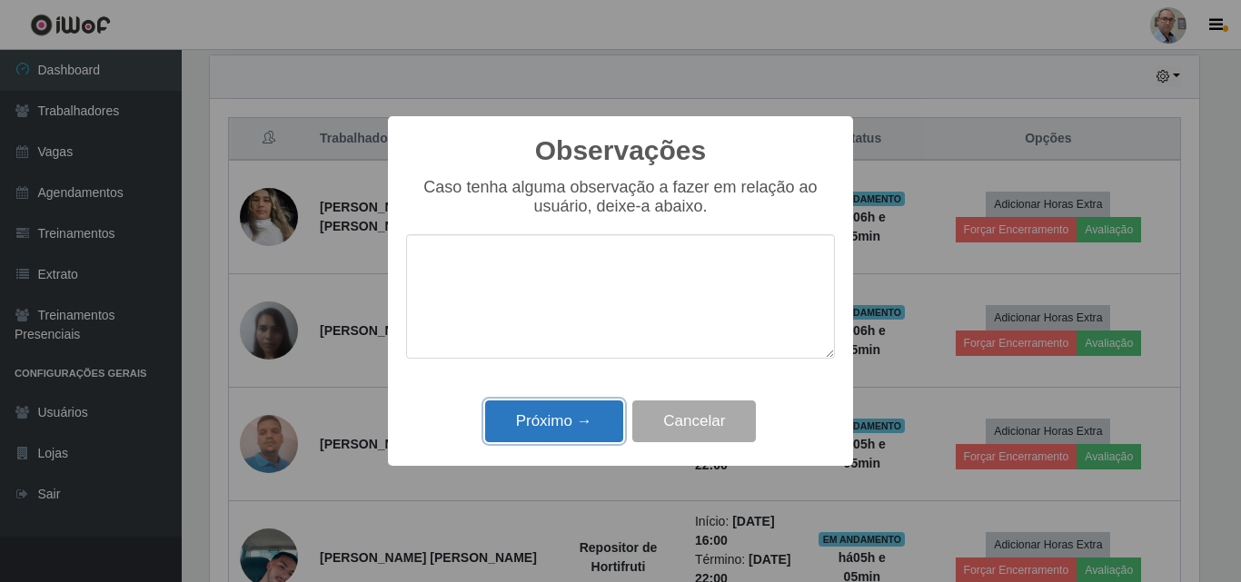
click at [538, 422] on button "Próximo →" at bounding box center [554, 422] width 138 height 43
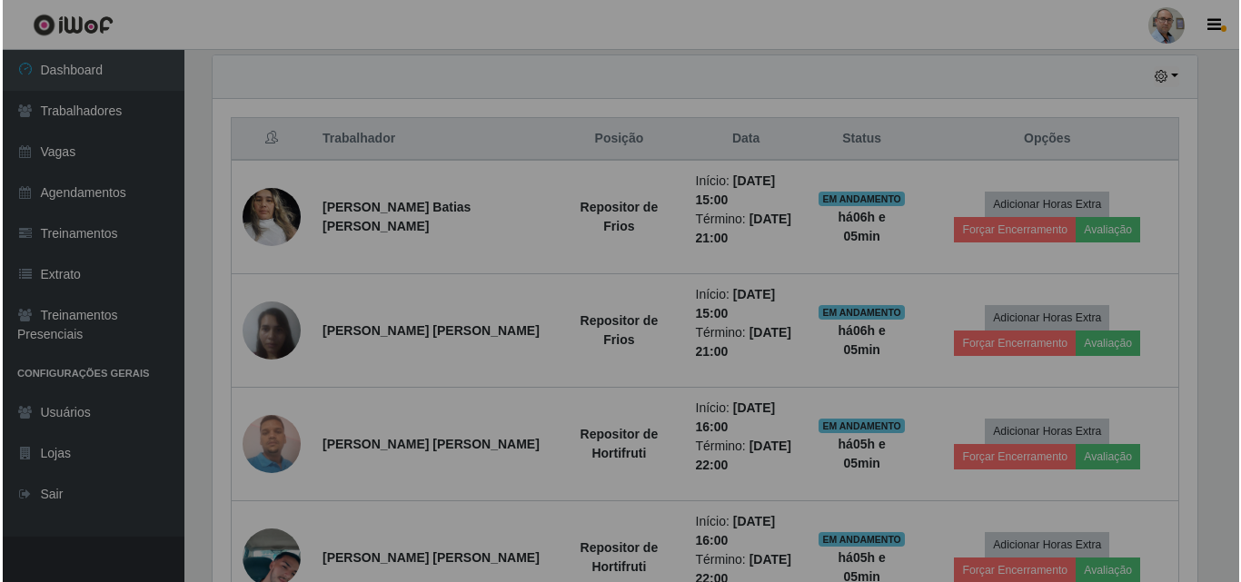
scroll to position [377, 998]
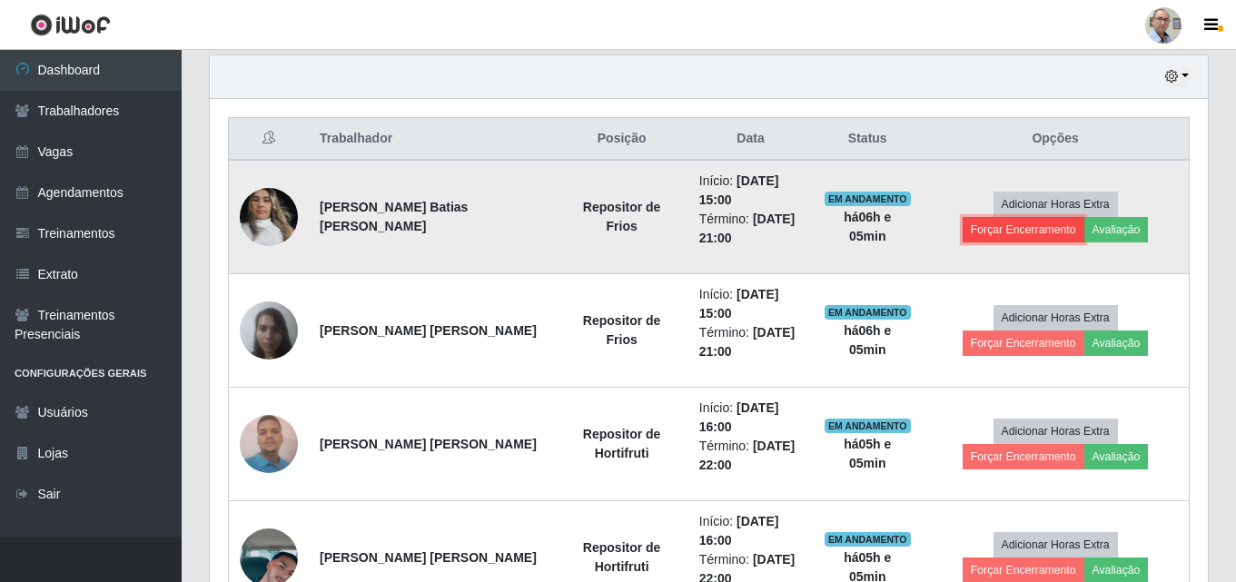
click at [1085, 217] on button "Forçar Encerramento" at bounding box center [1024, 229] width 122 height 25
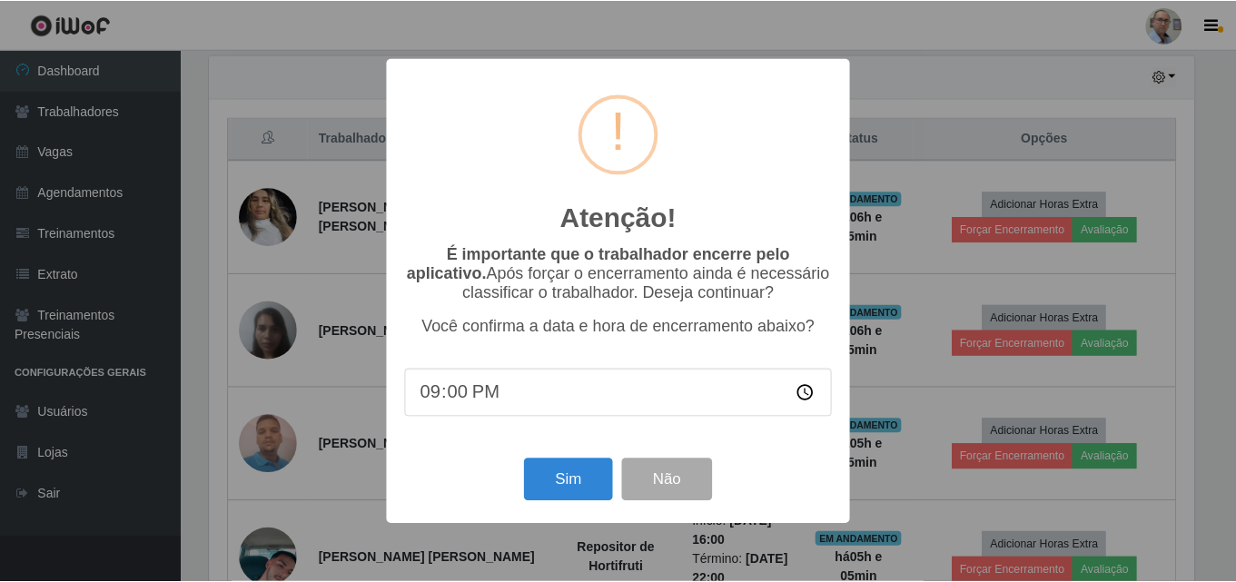
scroll to position [377, 989]
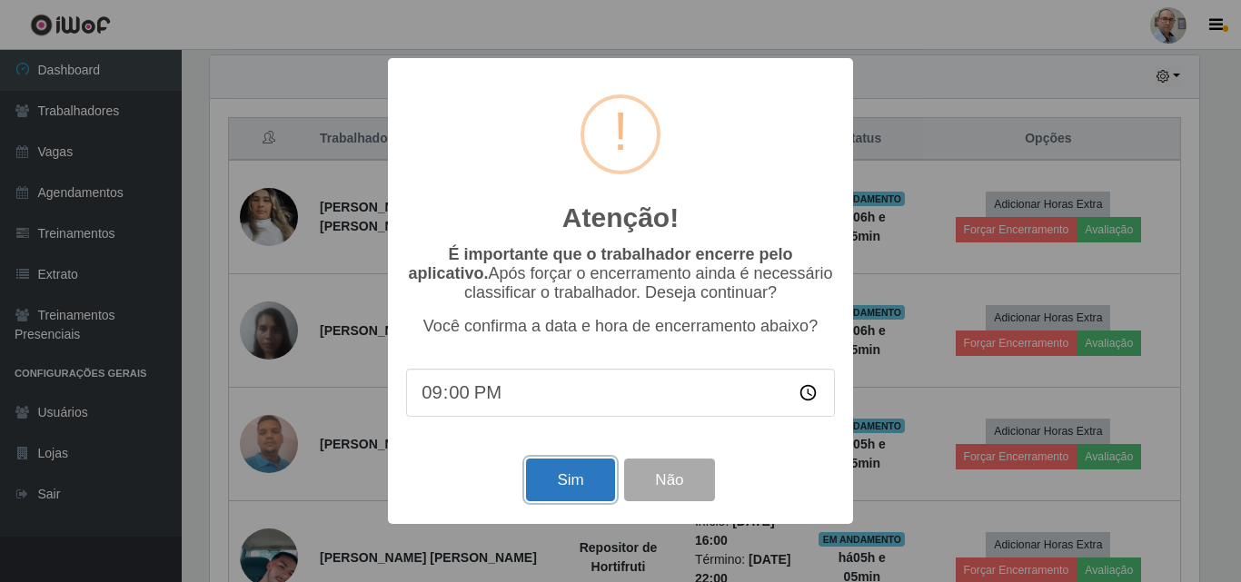
click at [561, 485] on button "Sim" at bounding box center [570, 480] width 88 height 43
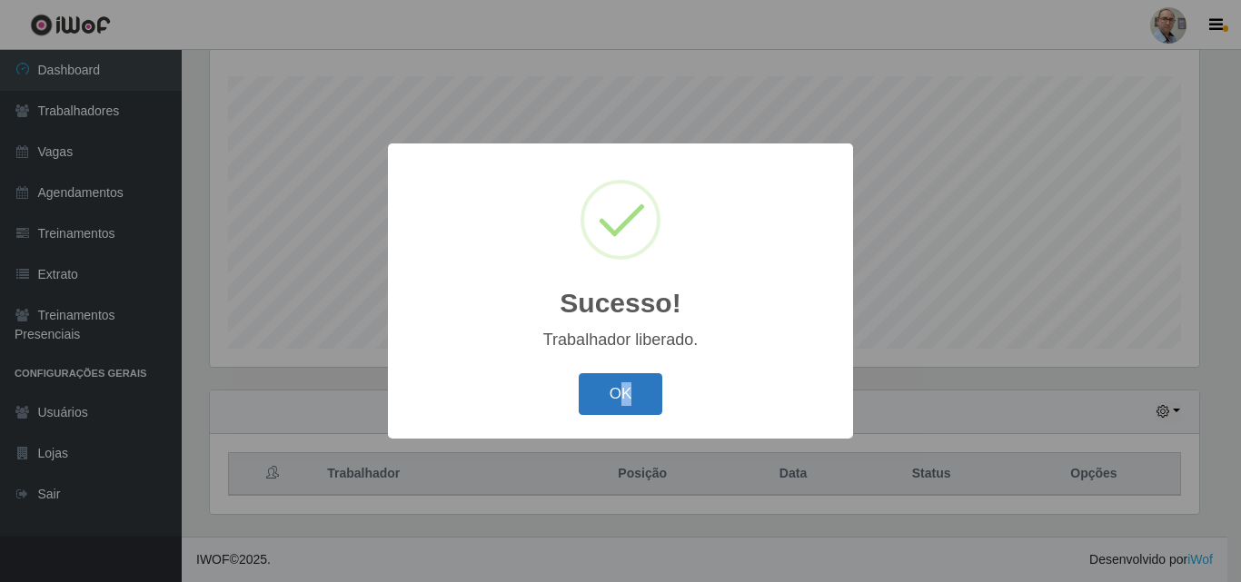
click at [618, 382] on div "OK Cancel" at bounding box center [620, 394] width 429 height 52
click at [615, 385] on button "OK" at bounding box center [621, 394] width 84 height 43
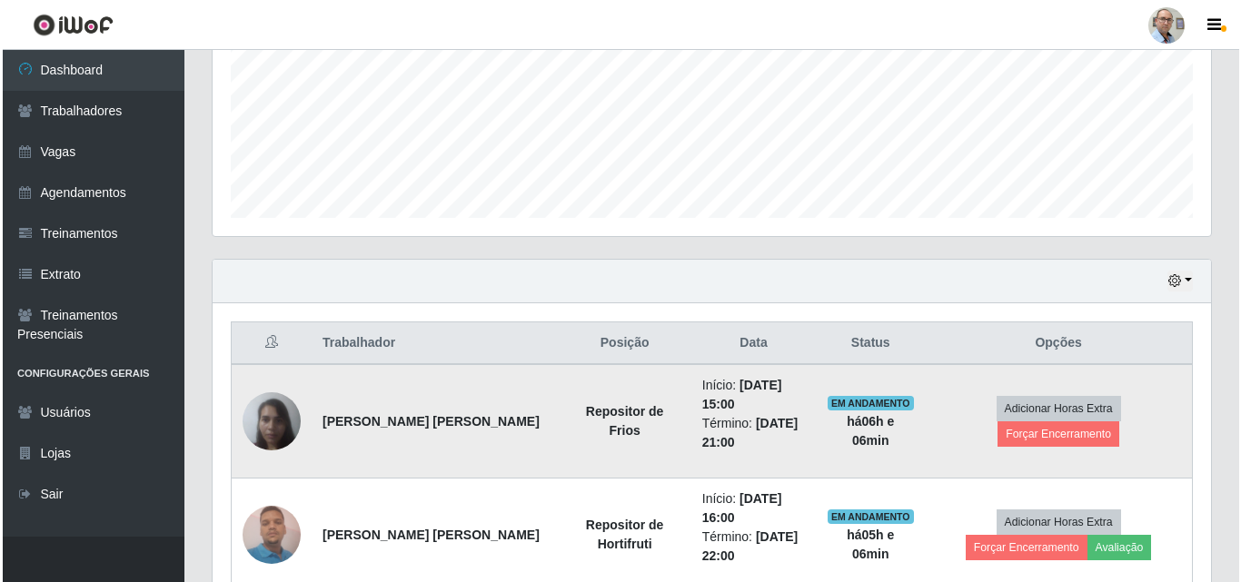
scroll to position [664, 0]
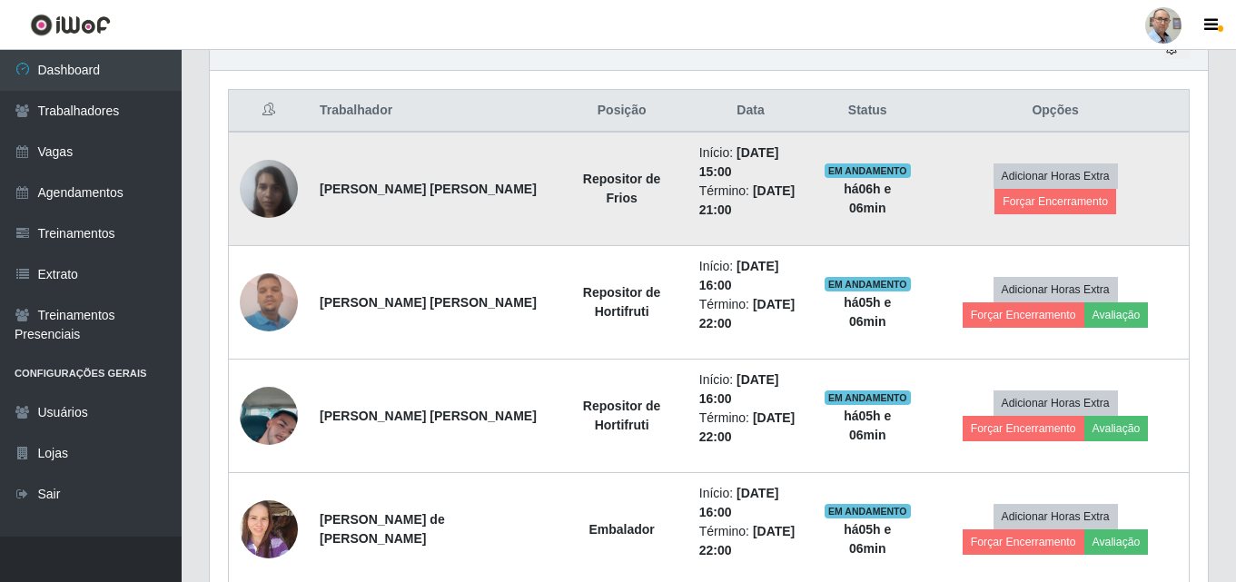
click at [1119, 174] on td "Adicionar Horas Extra Forçar Encerramento" at bounding box center [1055, 189] width 267 height 114
click at [1105, 189] on button "Forçar Encerramento" at bounding box center [1056, 201] width 122 height 25
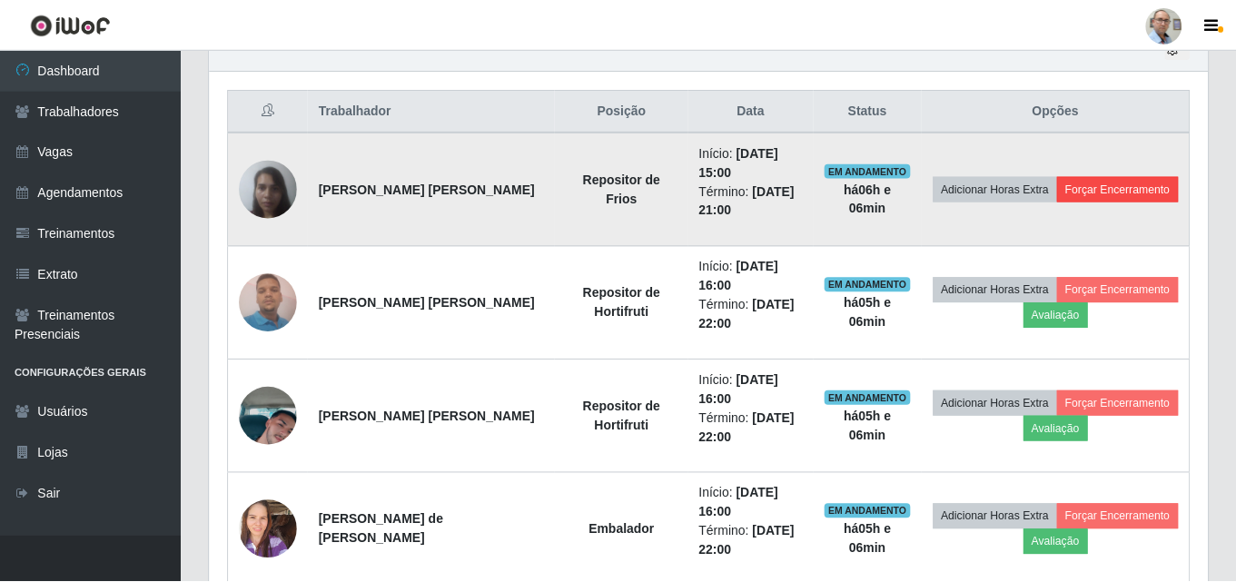
scroll to position [377, 989]
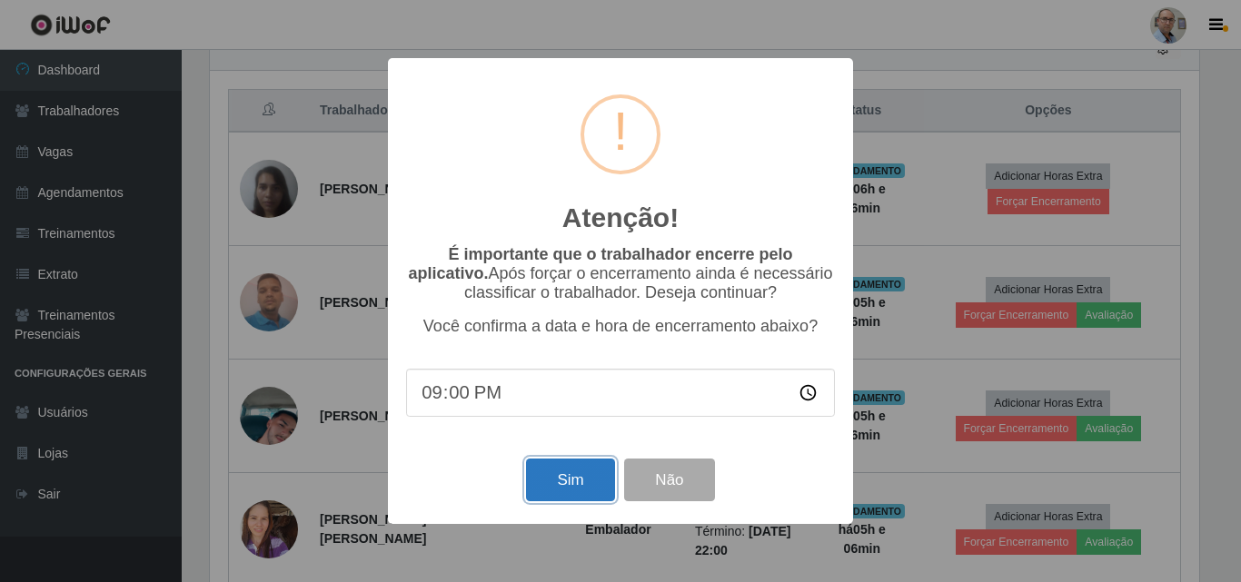
click at [576, 476] on button "Sim" at bounding box center [570, 480] width 88 height 43
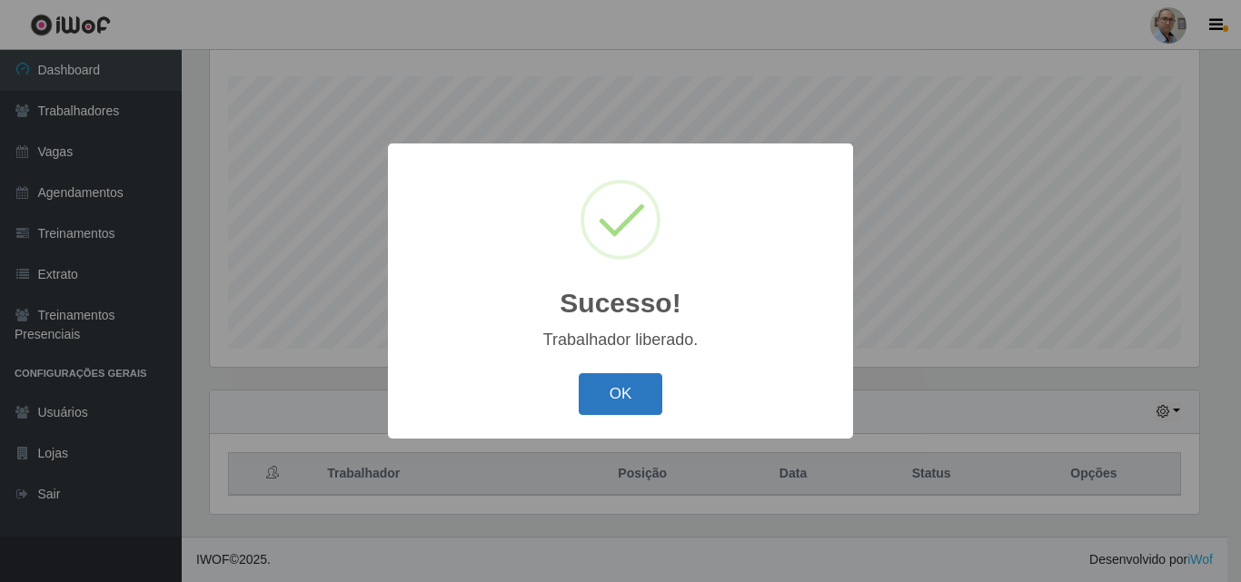
click at [617, 382] on button "OK" at bounding box center [621, 394] width 84 height 43
